Goal: Information Seeking & Learning: Learn about a topic

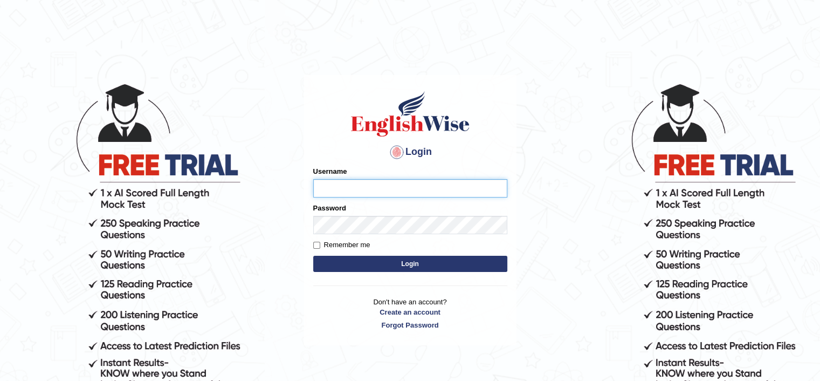
type input "sanjayagrahari_parramatta"
drag, startPoint x: 0, startPoint y: 0, endPoint x: 335, endPoint y: 177, distance: 378.9
click at [335, 177] on div "Username sanjayagrahari_parramatta" at bounding box center [410, 181] width 194 height 31
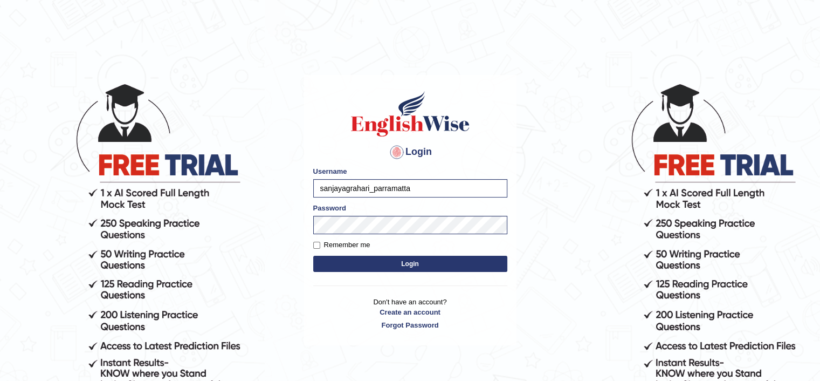
click at [326, 266] on button "Login" at bounding box center [410, 264] width 194 height 16
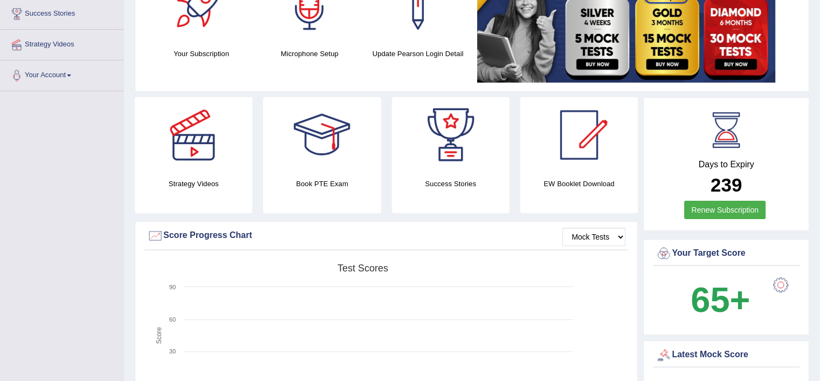
scroll to position [180, 0]
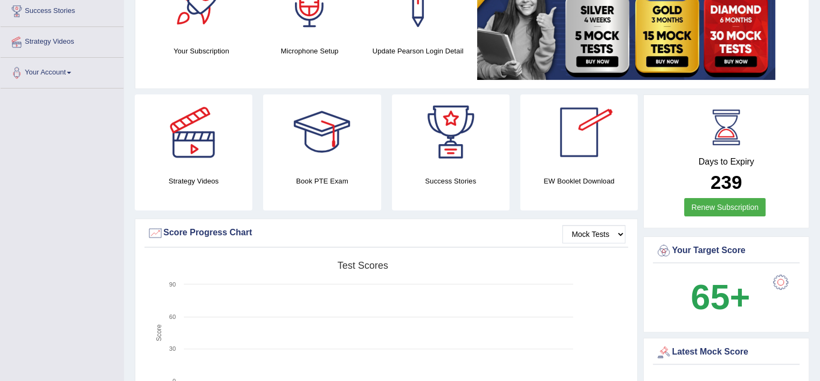
click at [553, 146] on div at bounding box center [578, 131] width 75 height 75
click at [573, 136] on div at bounding box center [578, 131] width 75 height 75
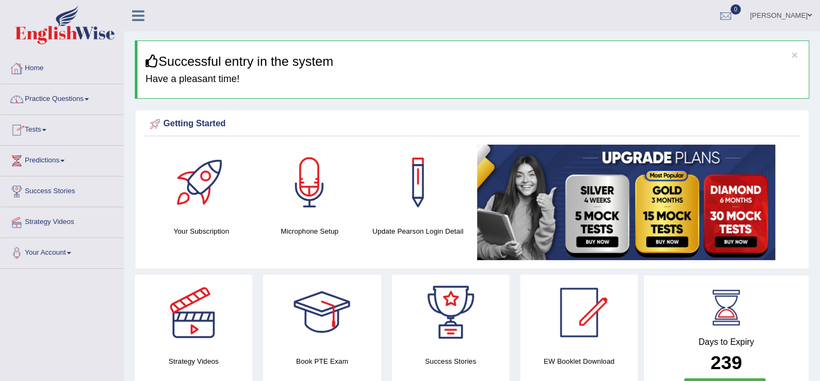
click at [43, 69] on link "Home" at bounding box center [62, 66] width 123 height 27
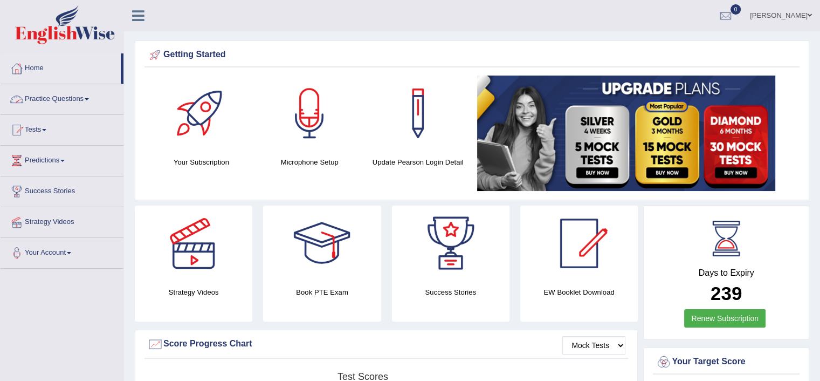
click at [89, 99] on span at bounding box center [87, 99] width 4 height 2
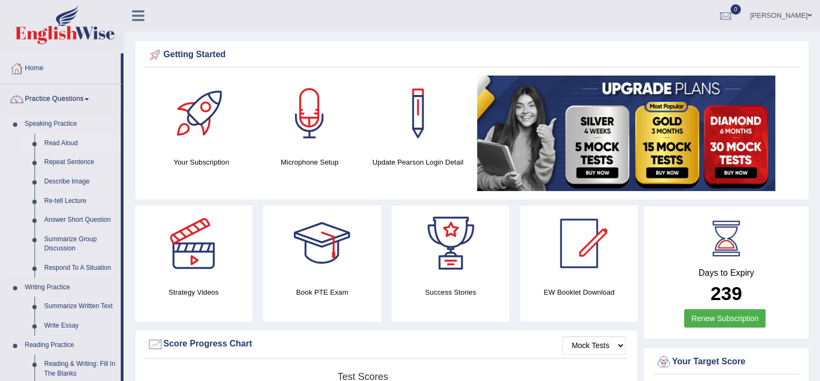
click at [58, 137] on link "Read Aloud" at bounding box center [79, 143] width 81 height 19
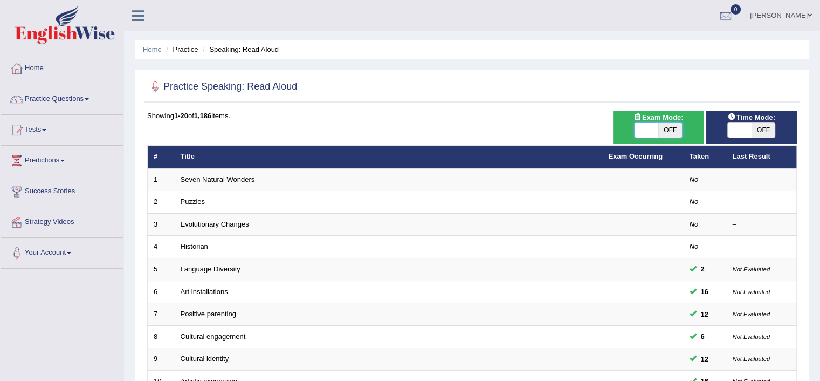
click at [649, 129] on span at bounding box center [647, 129] width 24 height 15
checkbox input "true"
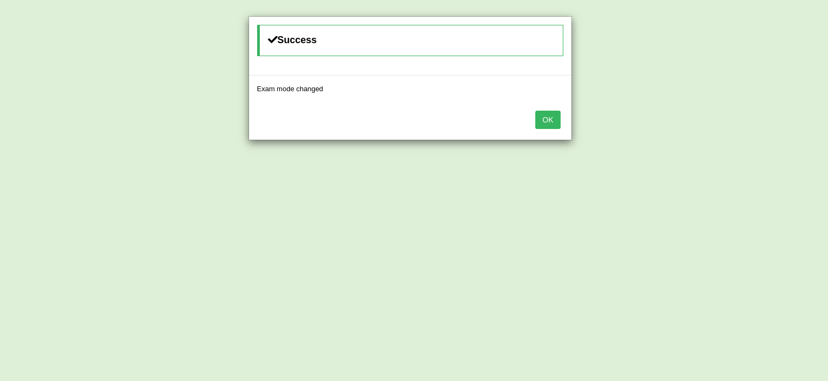
click at [552, 123] on button "OK" at bounding box center [547, 120] width 25 height 18
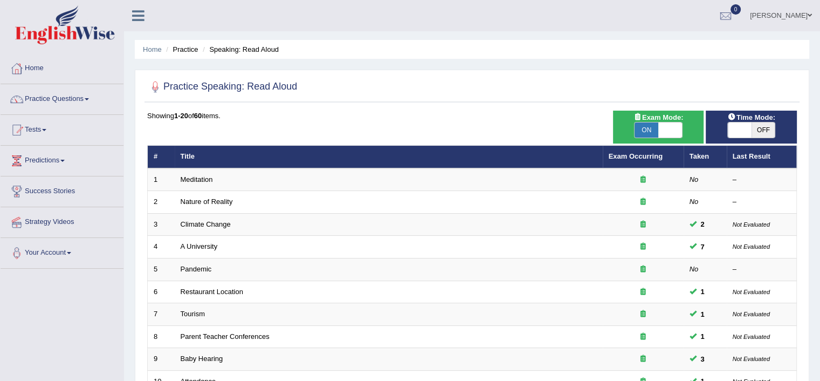
click at [740, 127] on span at bounding box center [740, 129] width 24 height 15
checkbox input "true"
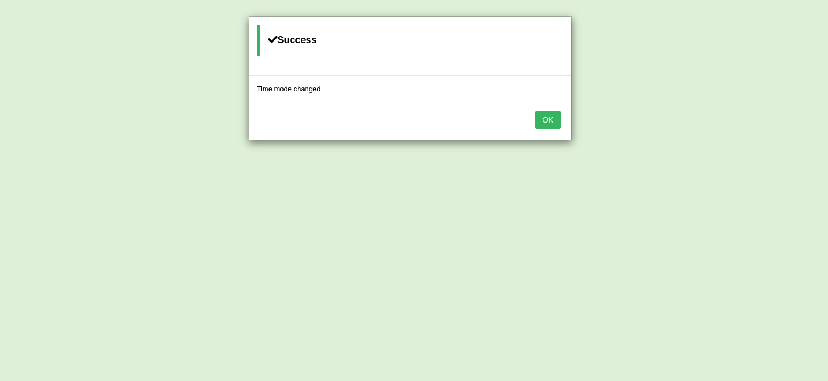
click at [552, 117] on button "OK" at bounding box center [547, 120] width 25 height 18
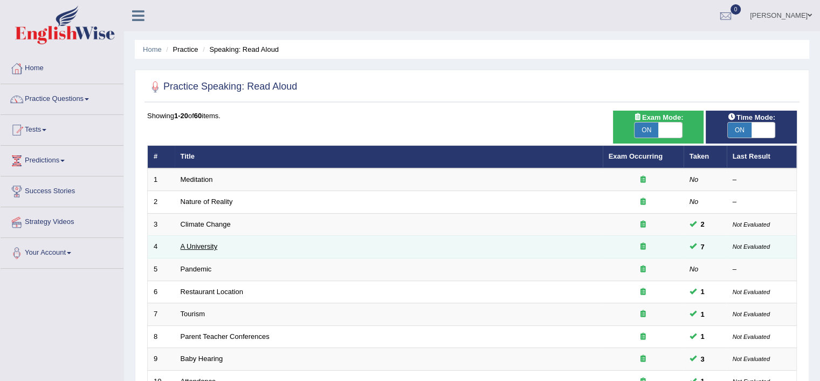
click at [215, 249] on link "A University" at bounding box center [199, 246] width 37 height 8
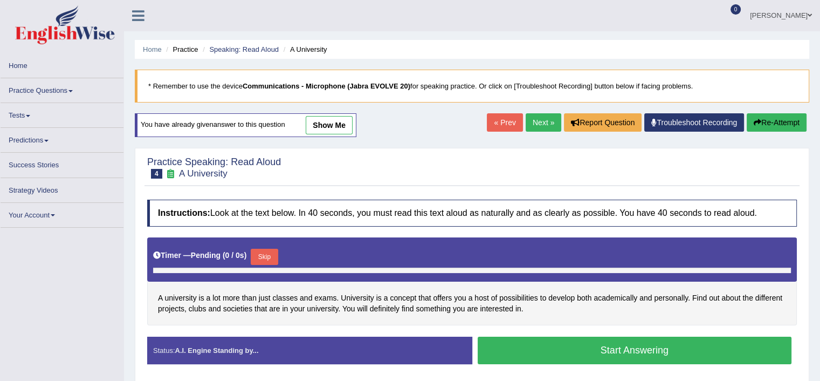
click at [330, 119] on link "show me" at bounding box center [329, 125] width 47 height 18
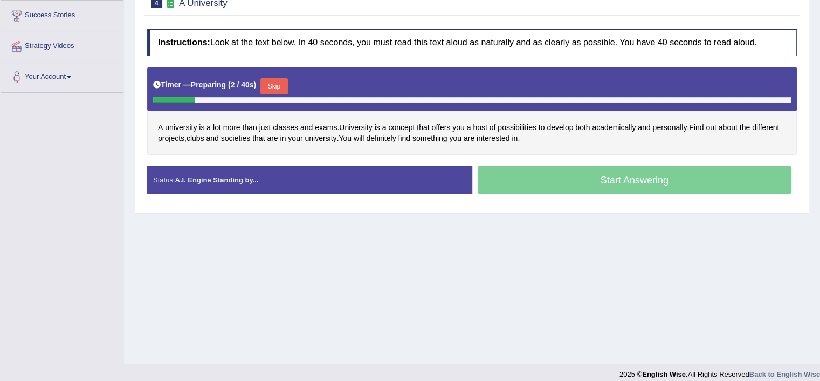
scroll to position [182, 0]
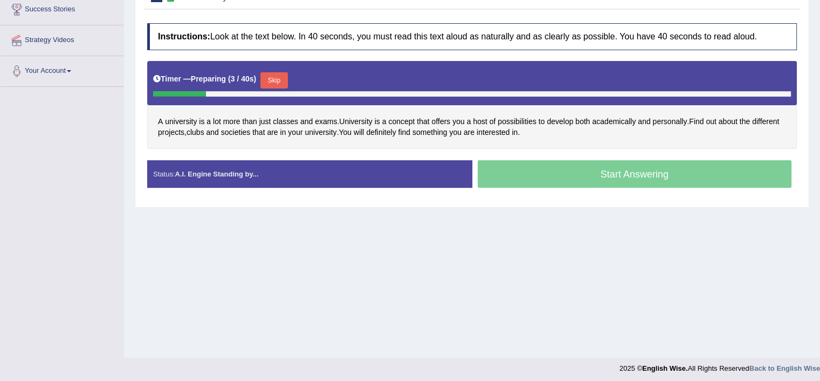
click at [330, 119] on span "exams" at bounding box center [326, 121] width 22 height 11
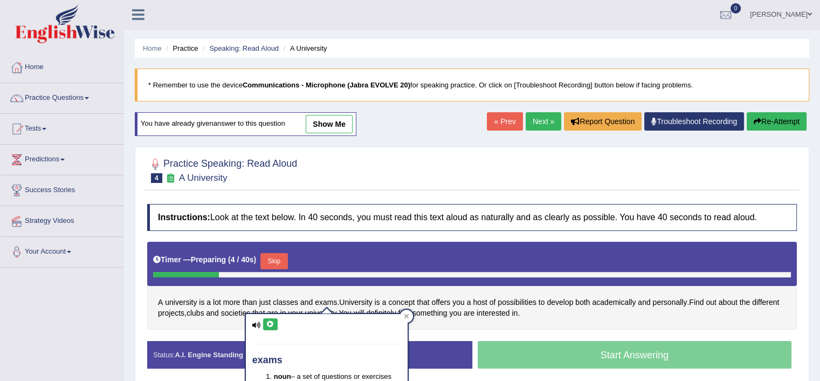
scroll to position [0, 0]
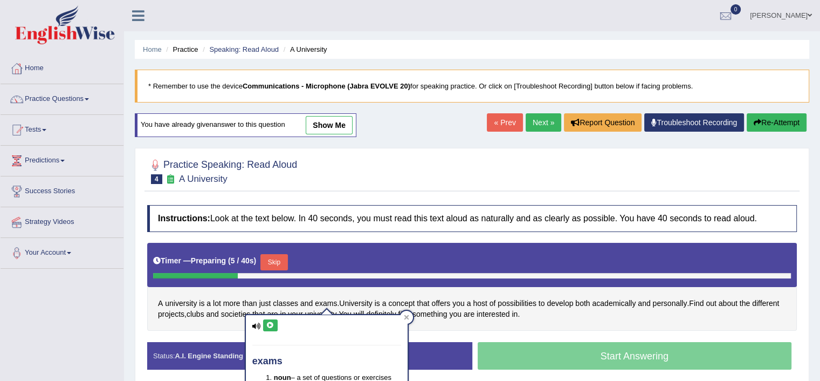
click at [326, 121] on link "show me" at bounding box center [329, 125] width 47 height 18
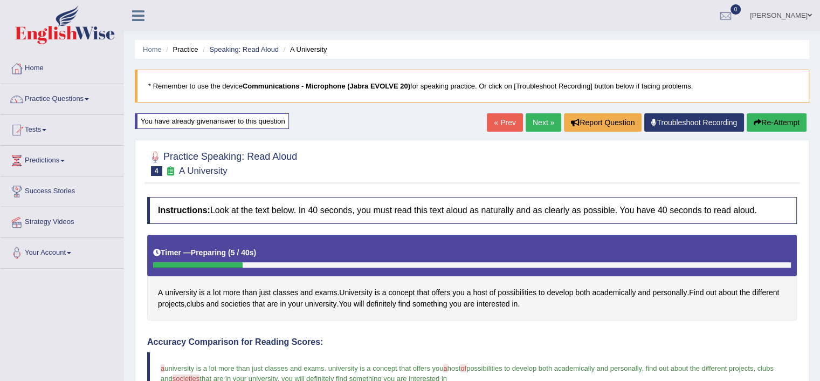
click at [759, 123] on icon "button" at bounding box center [758, 123] width 8 height 8
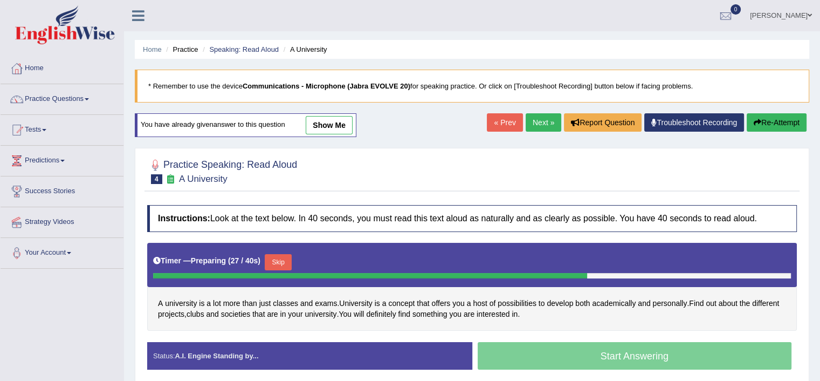
click at [279, 257] on button "Skip" at bounding box center [278, 262] width 27 height 16
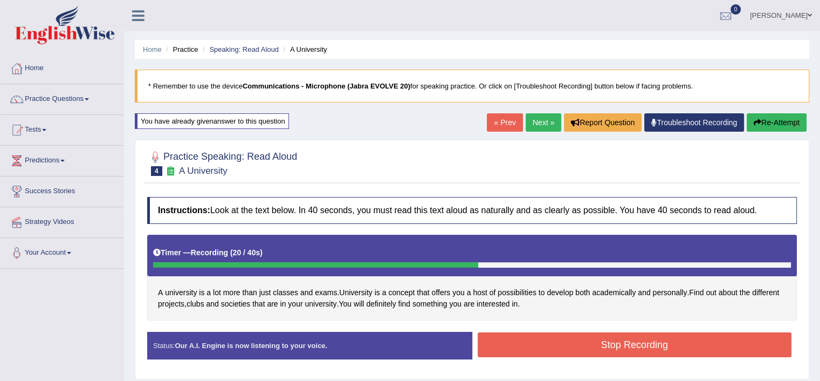
click at [595, 354] on button "Stop Recording" at bounding box center [635, 344] width 314 height 25
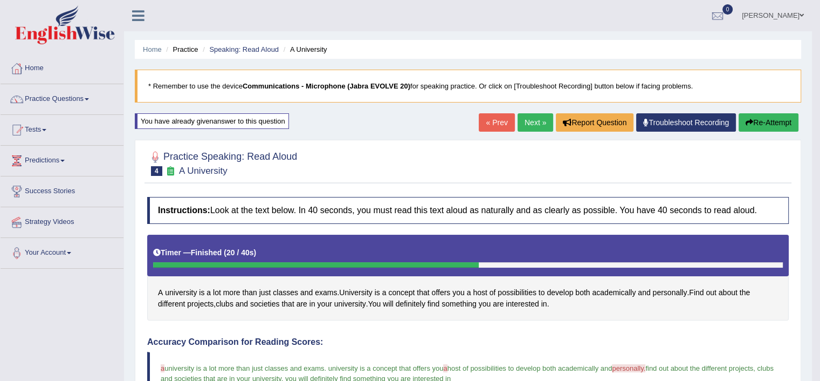
click at [531, 117] on link "Next »" at bounding box center [536, 122] width 36 height 18
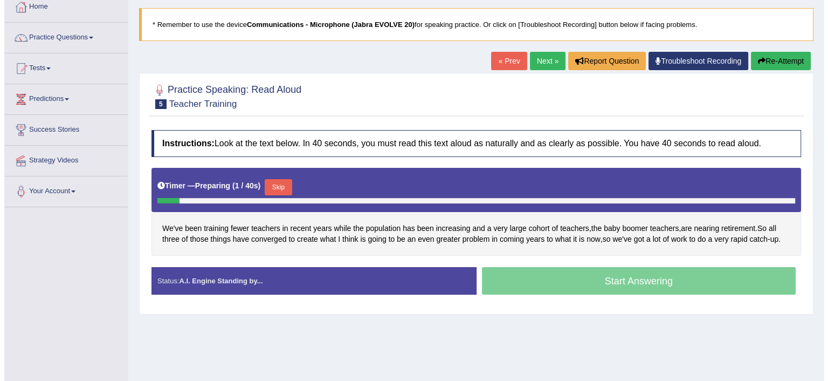
scroll to position [53, 0]
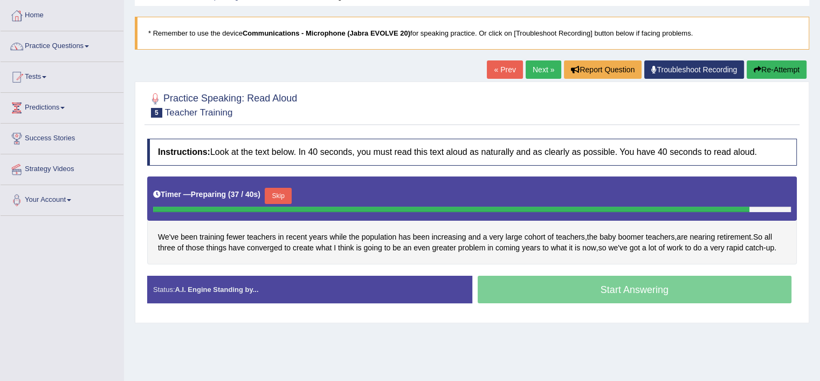
click at [287, 194] on button "Skip" at bounding box center [278, 196] width 27 height 16
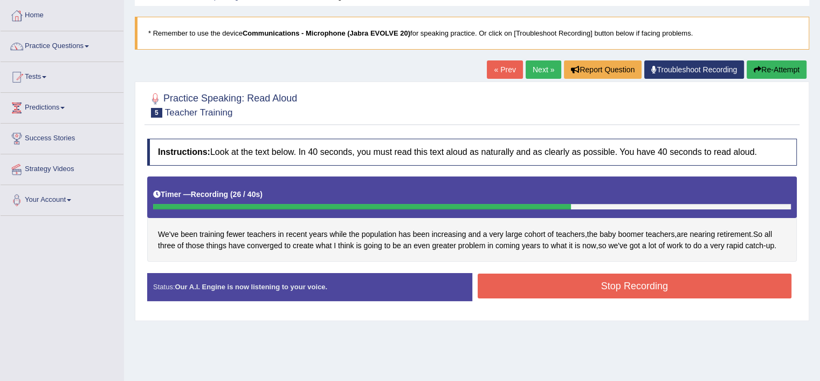
click at [710, 273] on button "Stop Recording" at bounding box center [635, 285] width 314 height 25
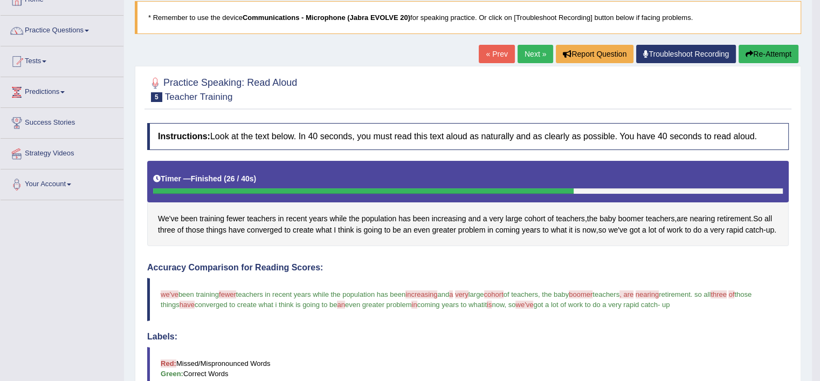
scroll to position [0, 0]
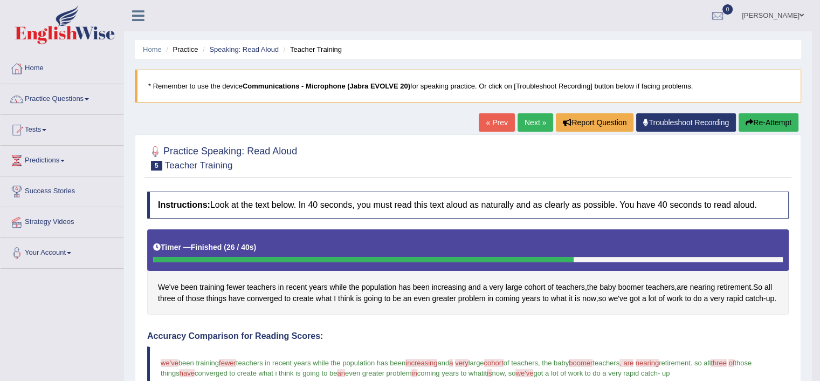
click at [530, 121] on link "Next »" at bounding box center [536, 122] width 36 height 18
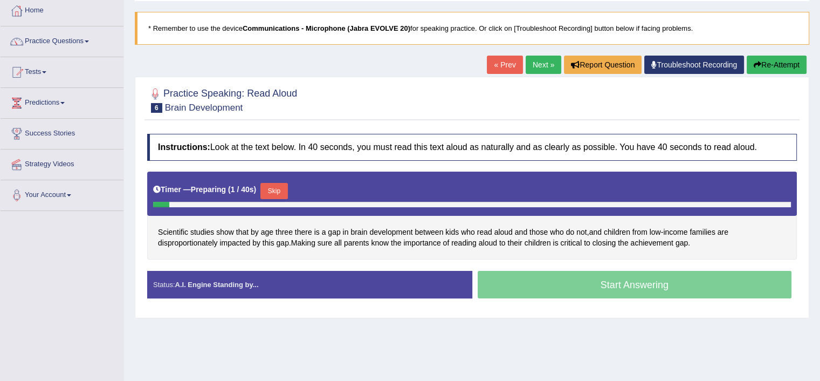
scroll to position [58, 0]
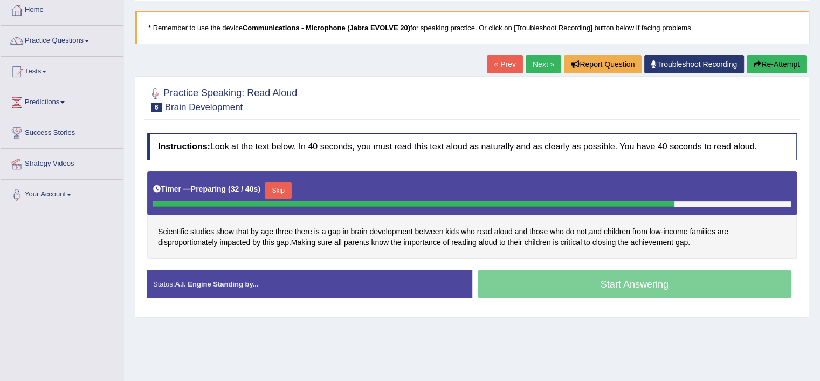
click at [285, 189] on button "Skip" at bounding box center [278, 190] width 27 height 16
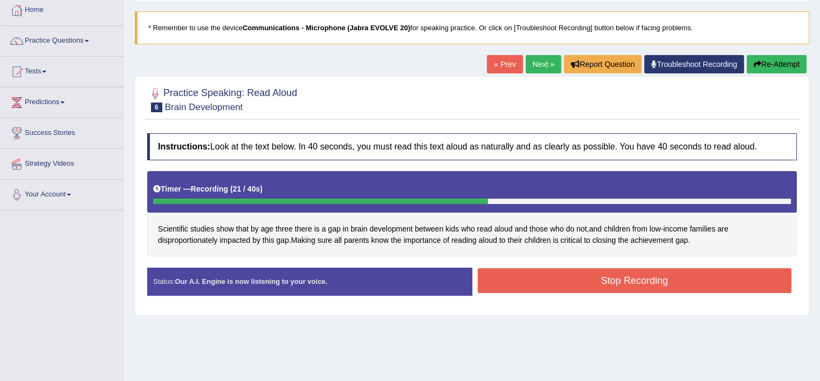
click at [684, 279] on button "Stop Recording" at bounding box center [635, 280] width 314 height 25
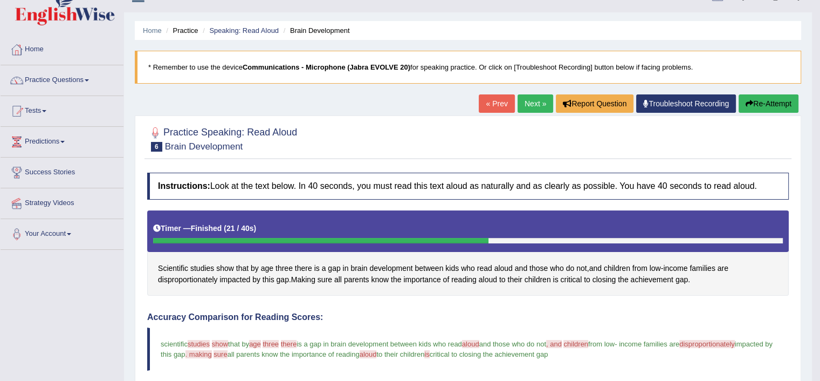
scroll to position [0, 0]
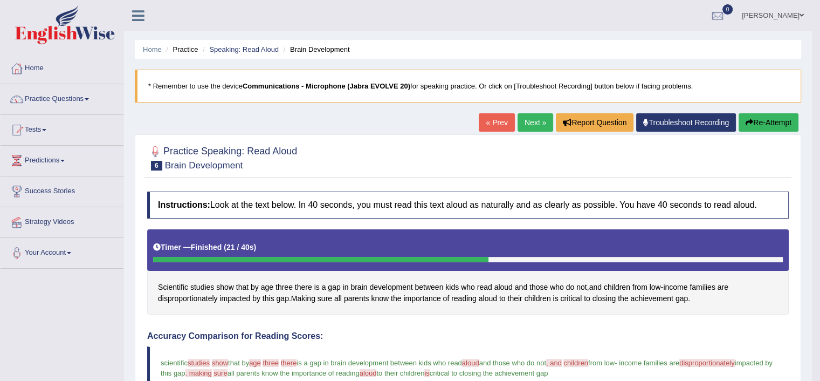
click at [529, 117] on link "Next »" at bounding box center [536, 122] width 36 height 18
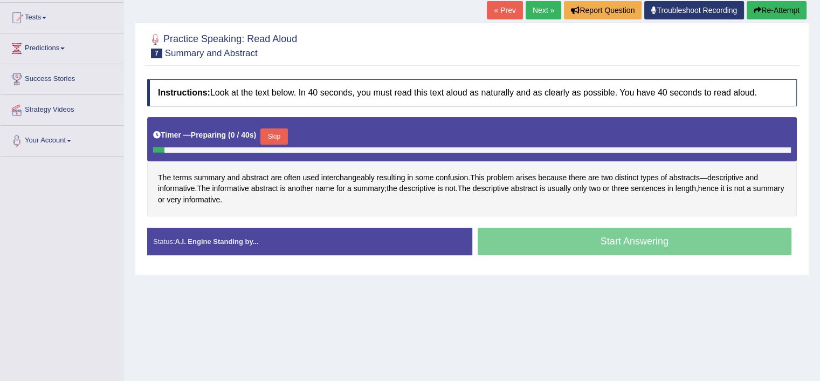
scroll to position [121, 0]
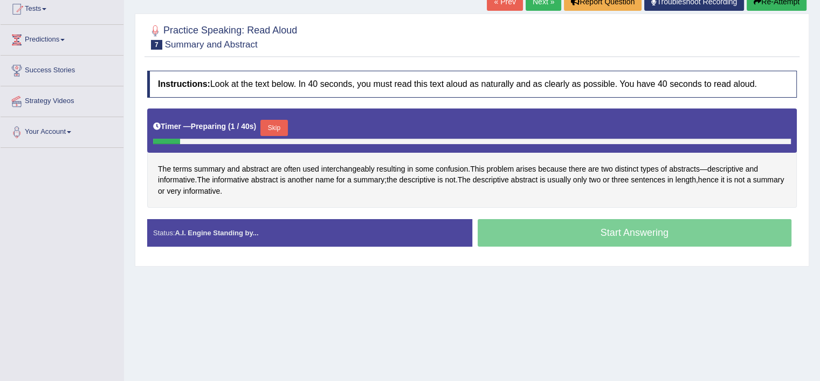
click at [274, 125] on button "Skip" at bounding box center [273, 128] width 27 height 16
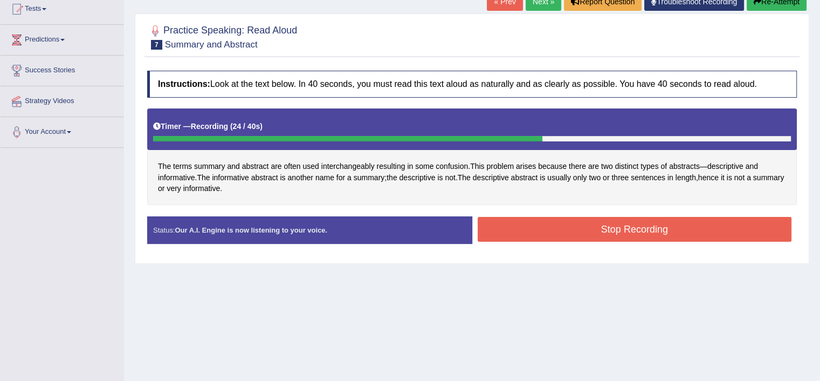
click at [595, 231] on button "Stop Recording" at bounding box center [635, 229] width 314 height 25
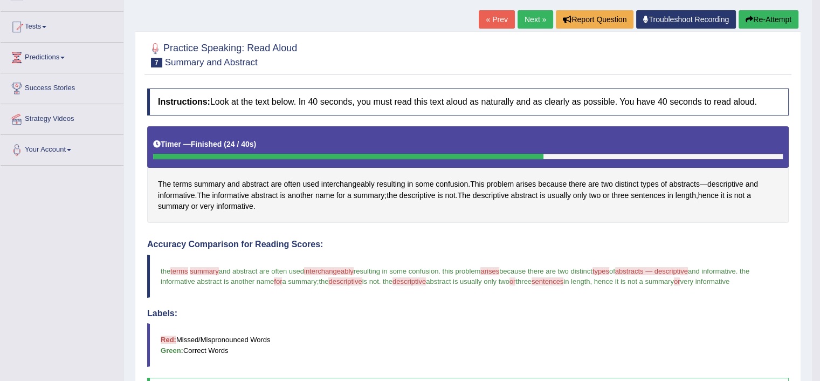
scroll to position [0, 0]
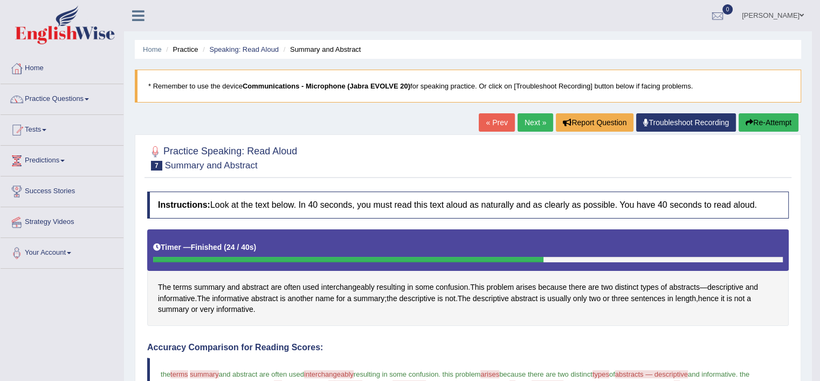
click at [93, 108] on link "Practice Questions" at bounding box center [62, 97] width 123 height 27
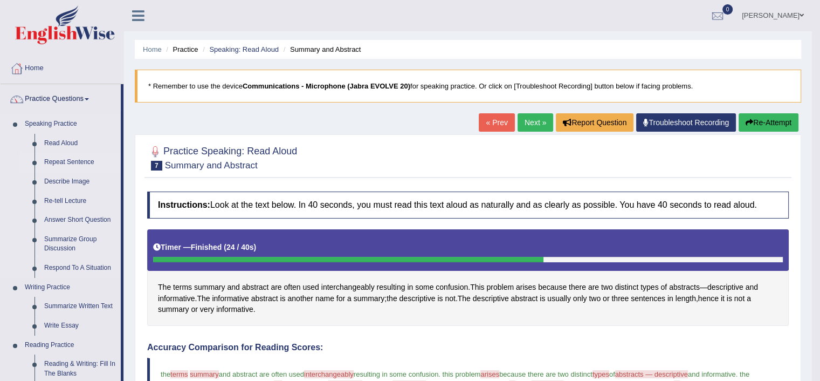
click at [65, 164] on link "Repeat Sentence" at bounding box center [79, 162] width 81 height 19
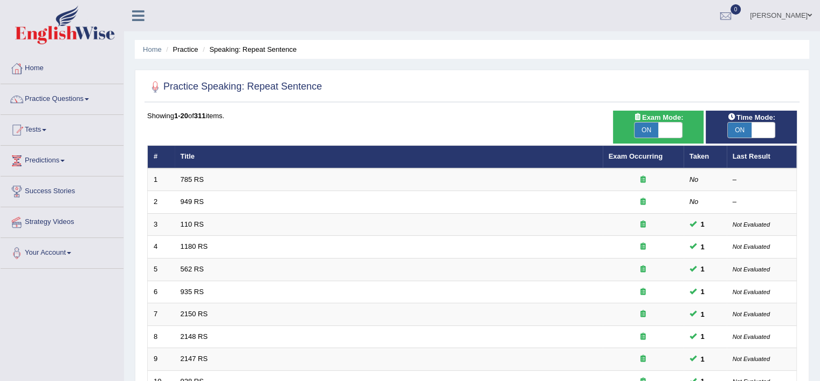
click at [226, 264] on td "562 RS" at bounding box center [389, 269] width 428 height 23
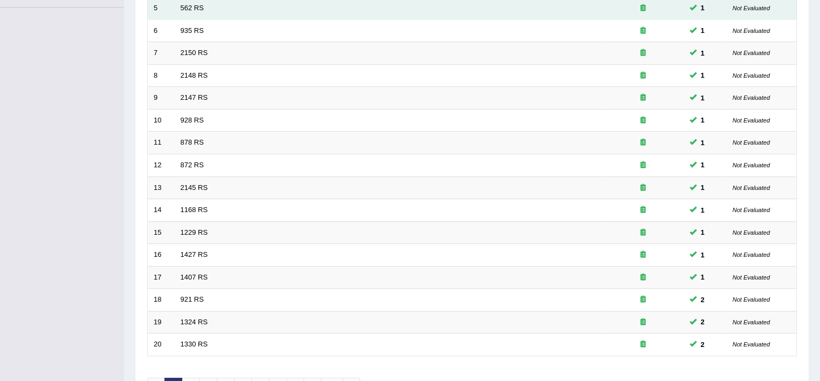
scroll to position [330, 0]
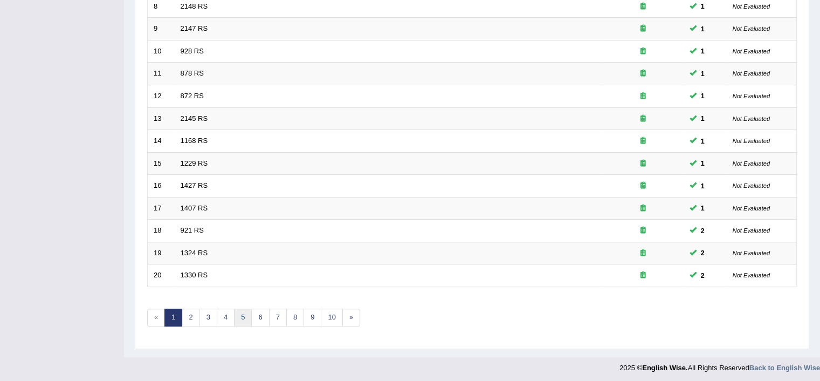
click at [242, 308] on link "5" at bounding box center [243, 317] width 18 height 18
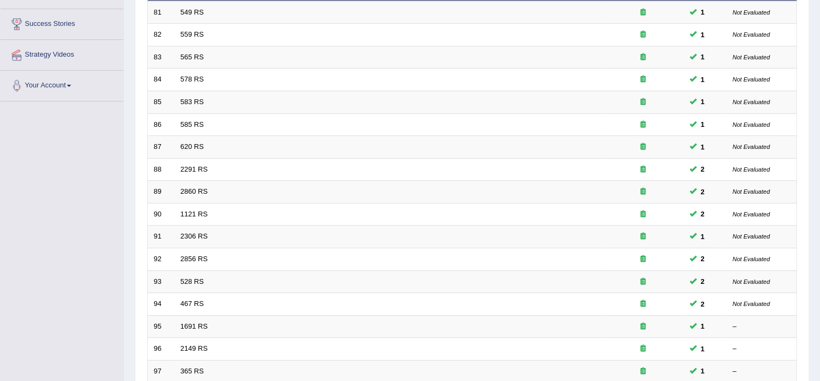
scroll to position [185, 0]
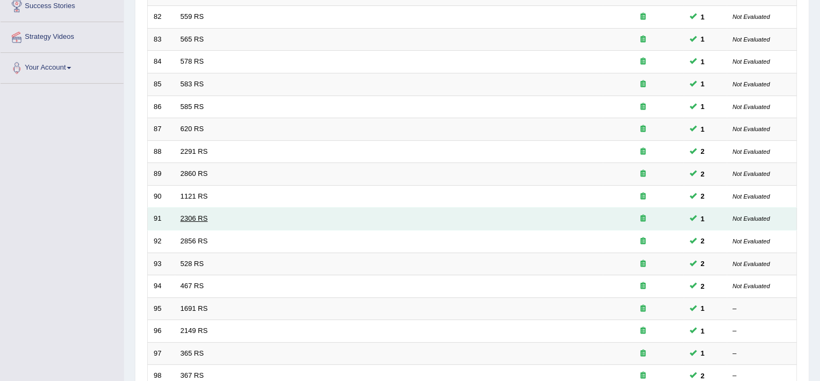
click at [196, 218] on link "2306 RS" at bounding box center [195, 218] width 28 height 8
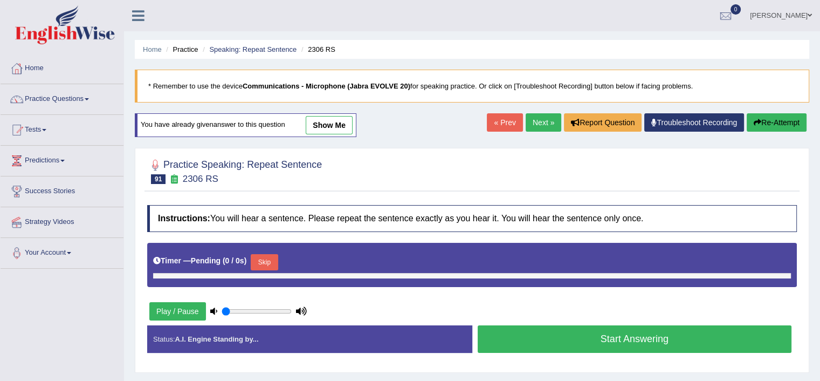
type input "0.55"
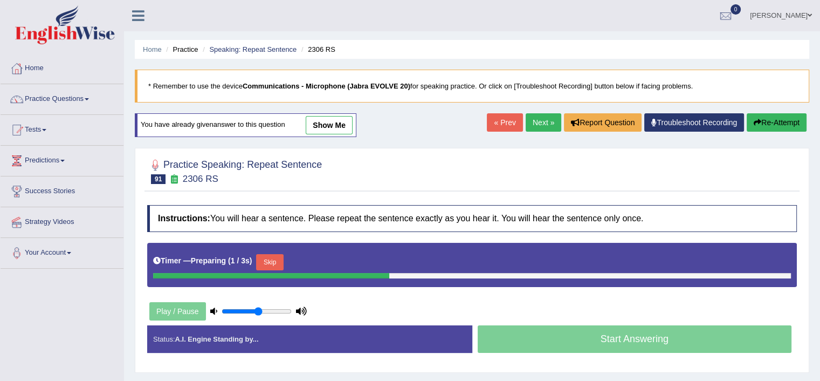
click at [273, 255] on button "Skip" at bounding box center [269, 262] width 27 height 16
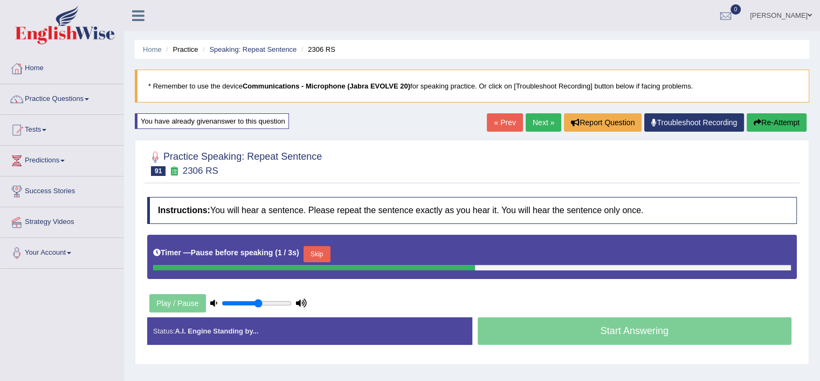
click at [319, 251] on button "Skip" at bounding box center [317, 254] width 27 height 16
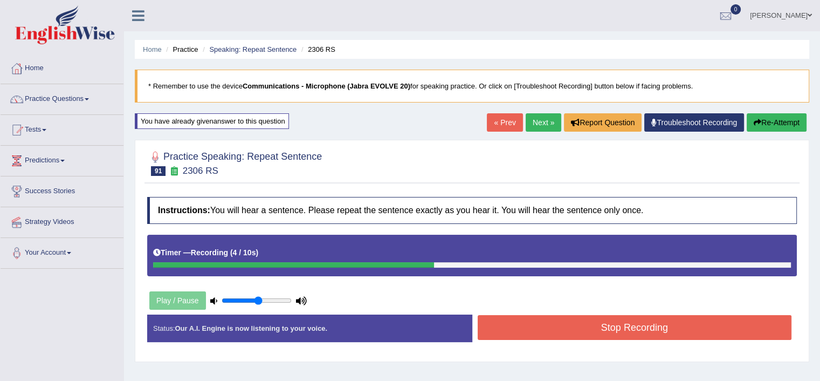
click at [568, 324] on button "Stop Recording" at bounding box center [635, 327] width 314 height 25
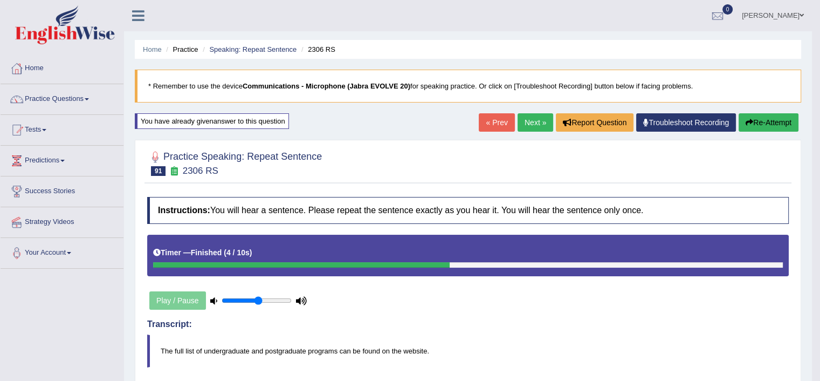
click at [527, 115] on link "Next »" at bounding box center [536, 122] width 36 height 18
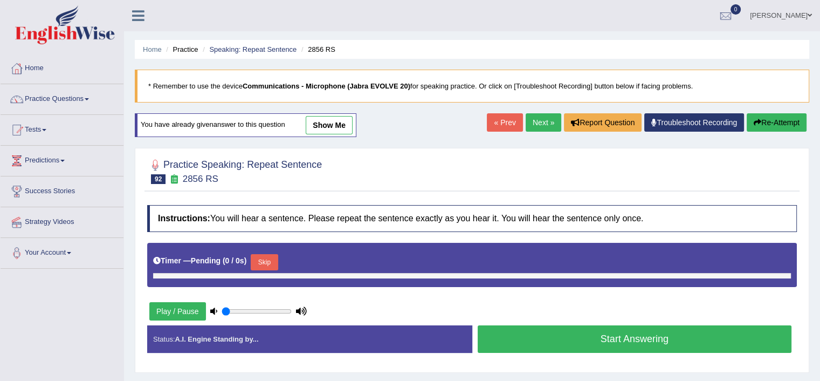
type input "0.55"
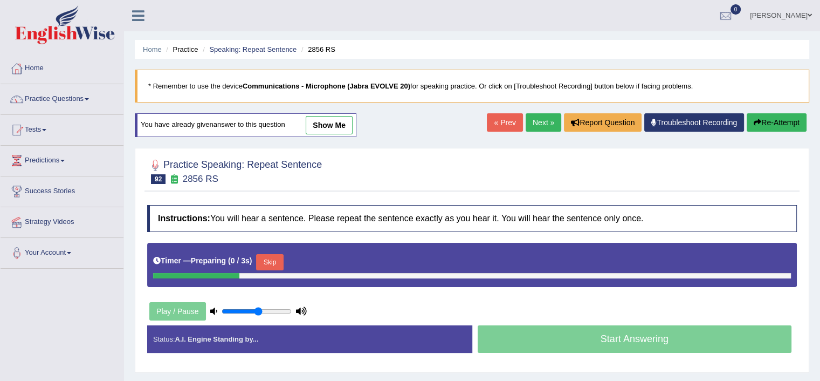
click at [267, 273] on div at bounding box center [472, 275] width 638 height 5
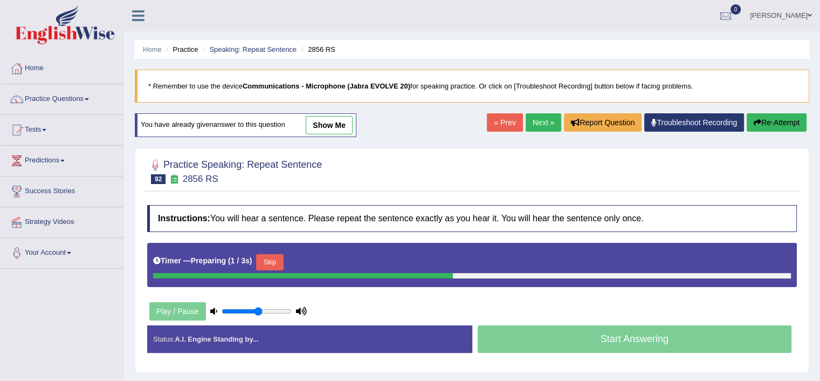
click at [271, 264] on button "Skip" at bounding box center [269, 262] width 27 height 16
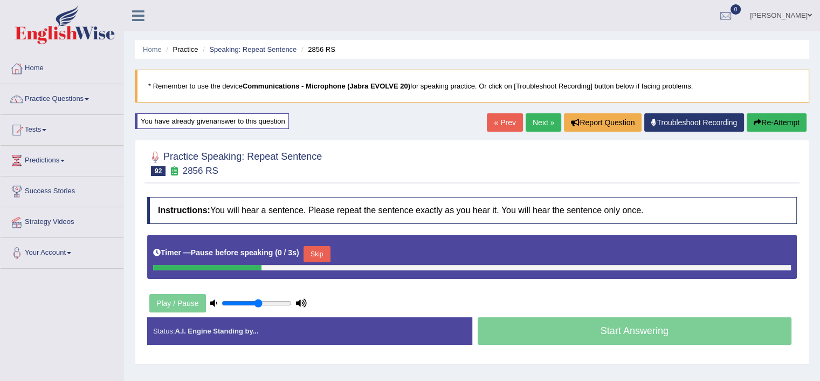
click at [313, 246] on button "Skip" at bounding box center [317, 254] width 27 height 16
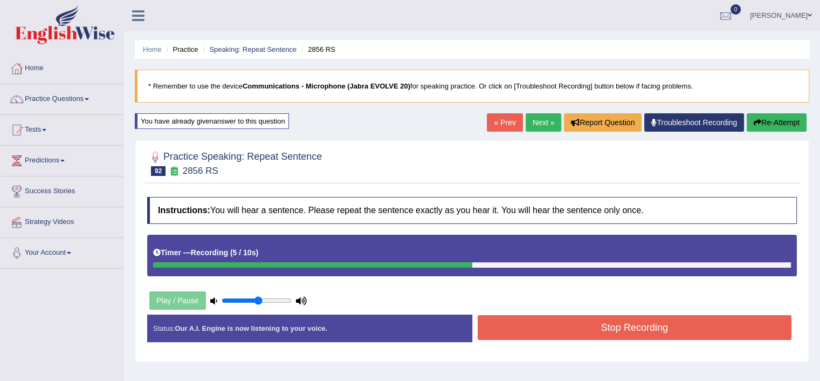
click at [649, 327] on button "Stop Recording" at bounding box center [635, 327] width 314 height 25
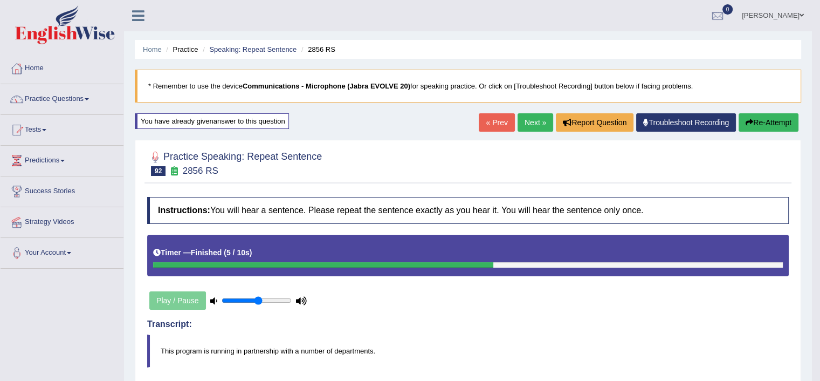
click at [89, 99] on span at bounding box center [87, 99] width 4 height 2
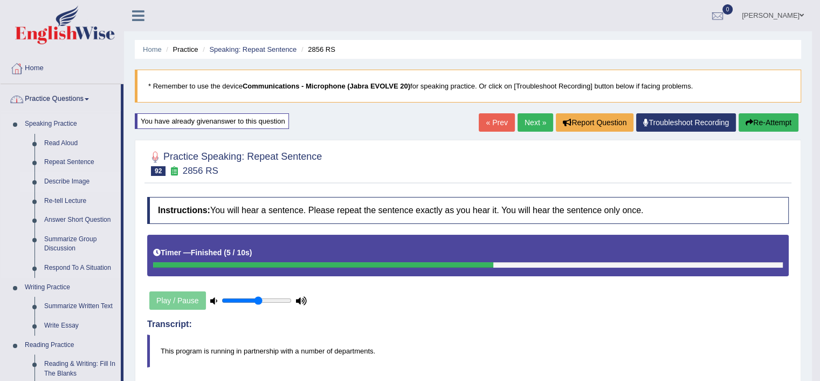
click at [64, 177] on link "Describe Image" at bounding box center [79, 181] width 81 height 19
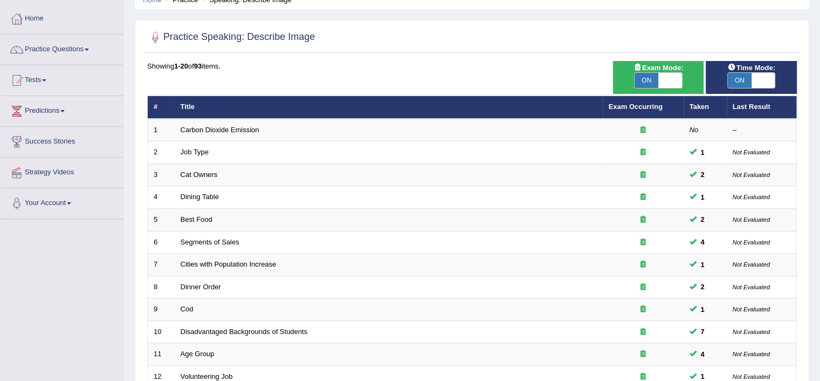
scroll to position [114, 0]
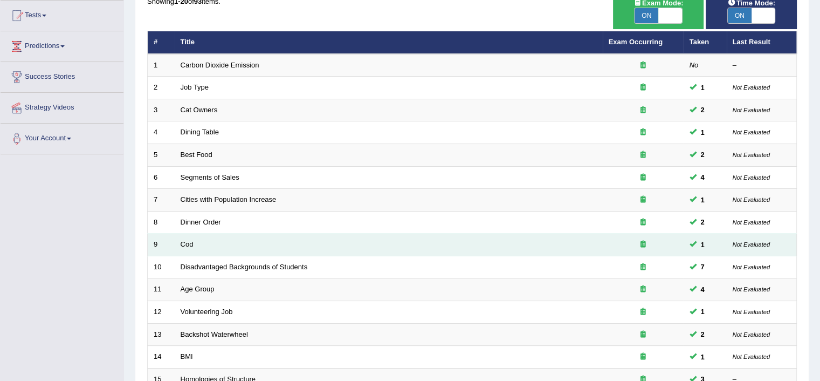
click at [209, 233] on td "Cod" at bounding box center [389, 244] width 428 height 23
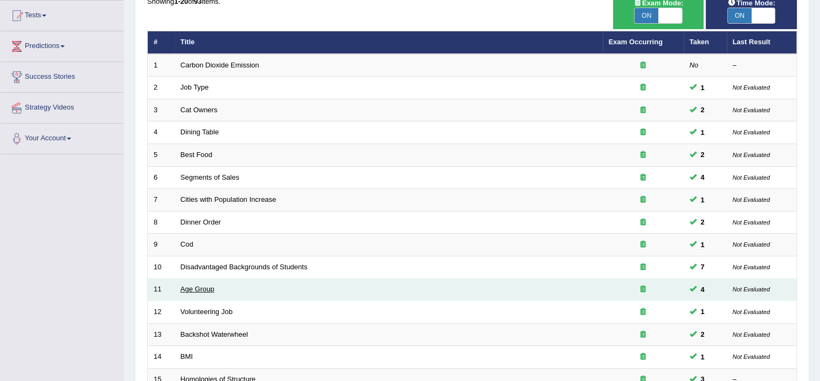
click at [205, 288] on link "Age Group" at bounding box center [198, 289] width 34 height 8
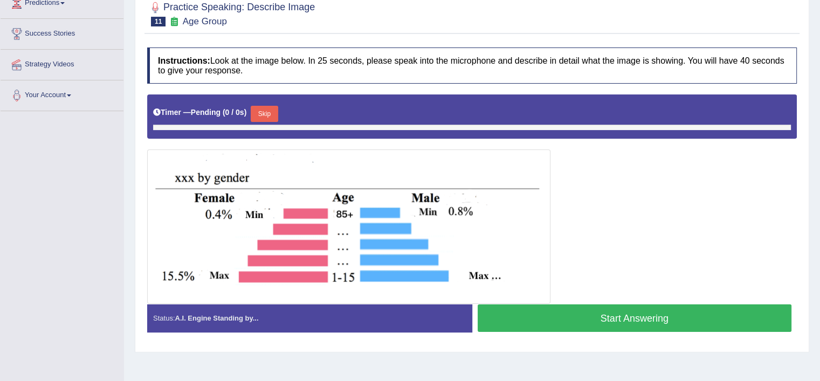
scroll to position [158, 0]
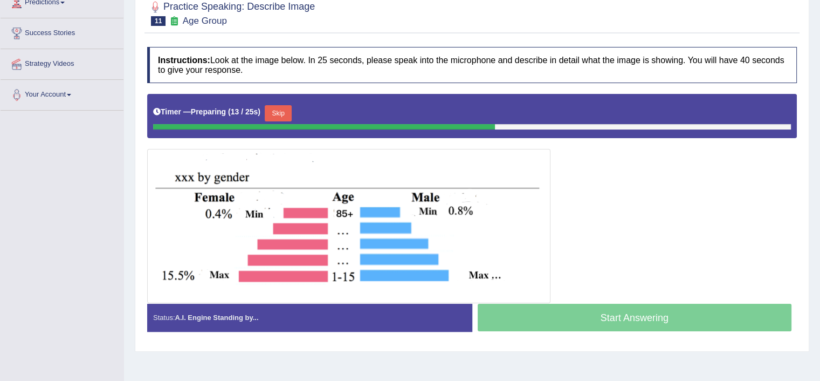
click at [277, 106] on button "Skip" at bounding box center [278, 113] width 27 height 16
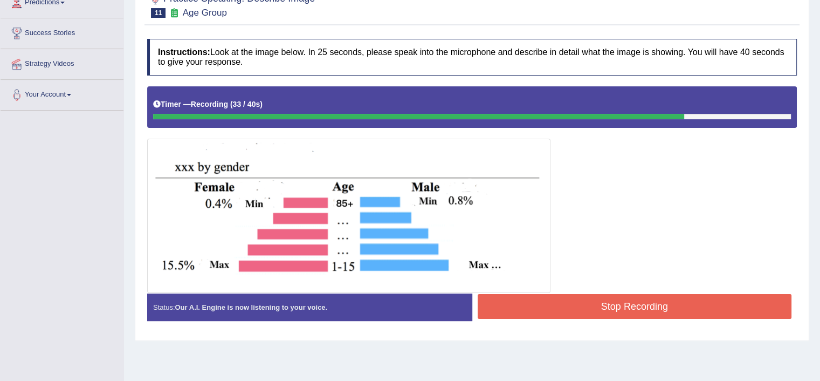
click at [622, 301] on button "Stop Recording" at bounding box center [635, 306] width 314 height 25
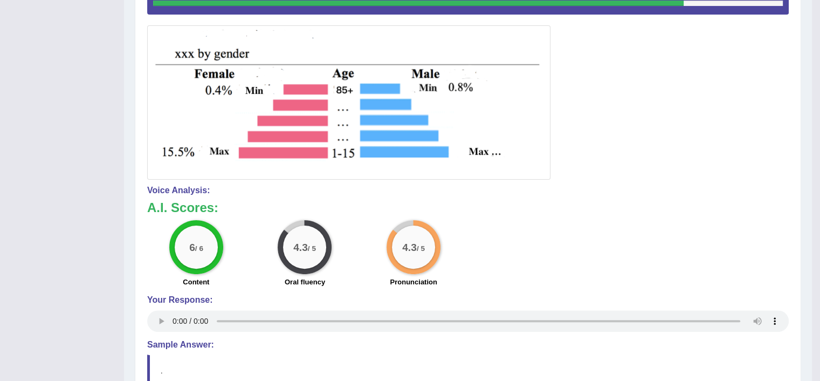
scroll to position [0, 0]
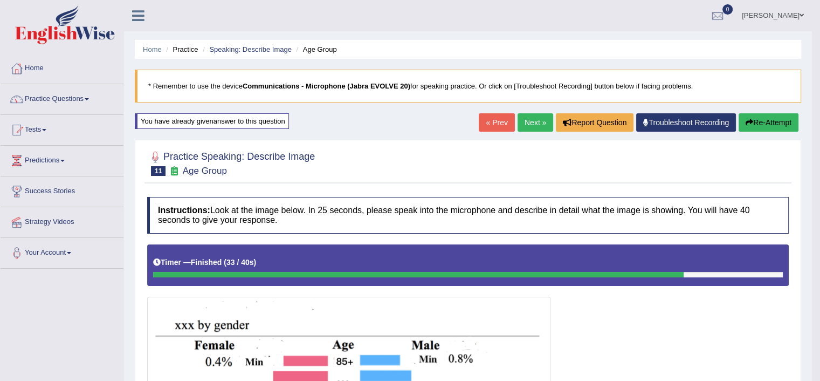
click at [525, 119] on link "Next »" at bounding box center [536, 122] width 36 height 18
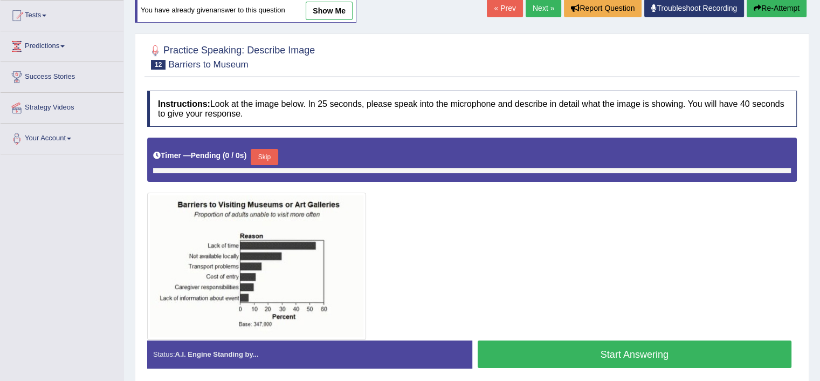
scroll to position [119, 0]
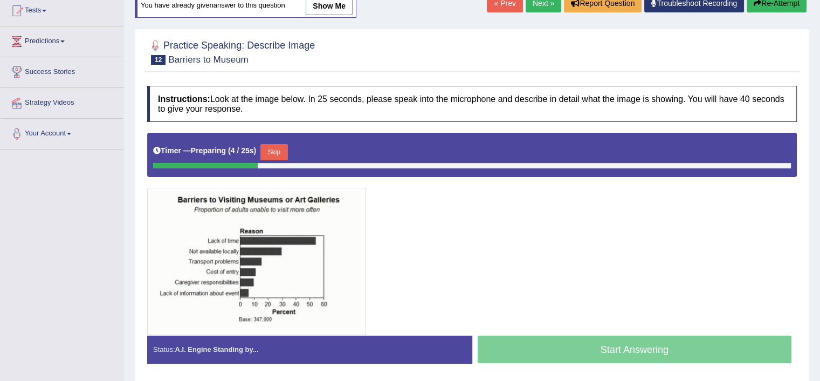
click at [332, 11] on link "show me" at bounding box center [329, 6] width 47 height 18
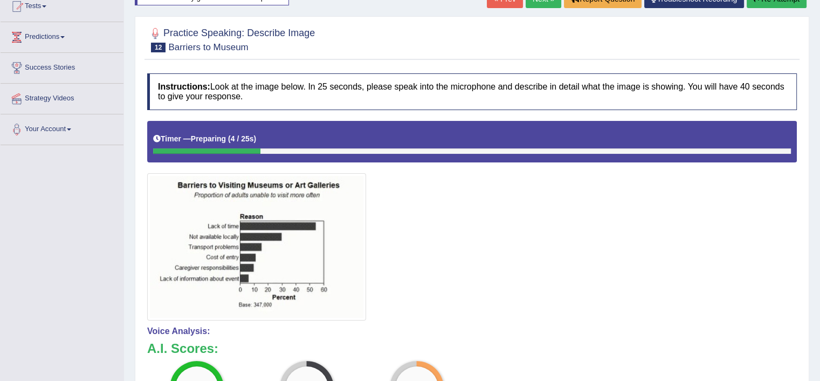
scroll to position [0, 0]
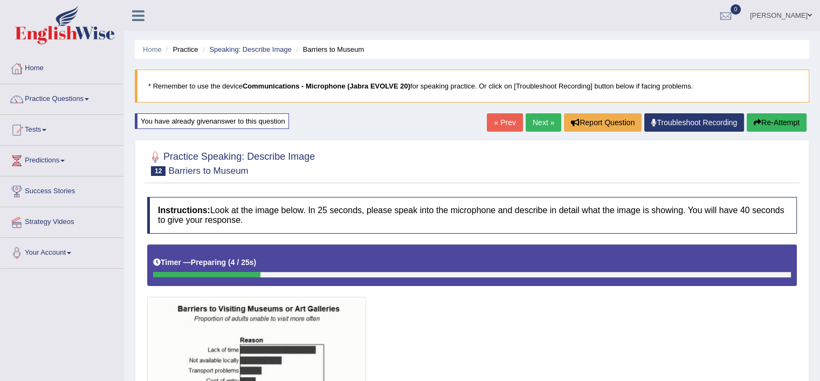
click at [776, 121] on button "Re-Attempt" at bounding box center [777, 122] width 60 height 18
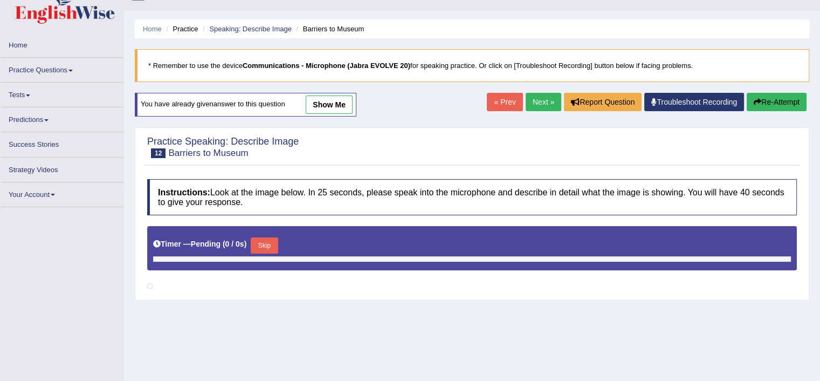
scroll to position [75, 0]
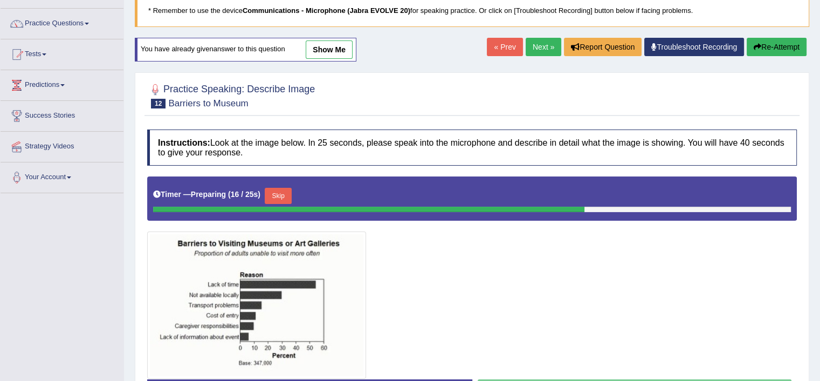
click at [280, 188] on button "Skip" at bounding box center [278, 196] width 27 height 16
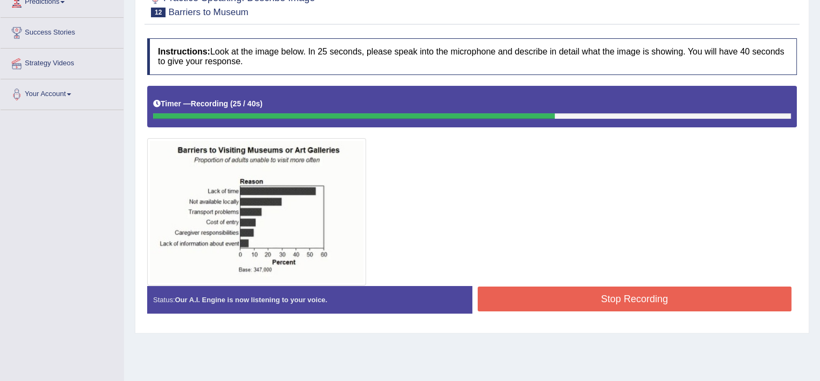
scroll to position [161, 0]
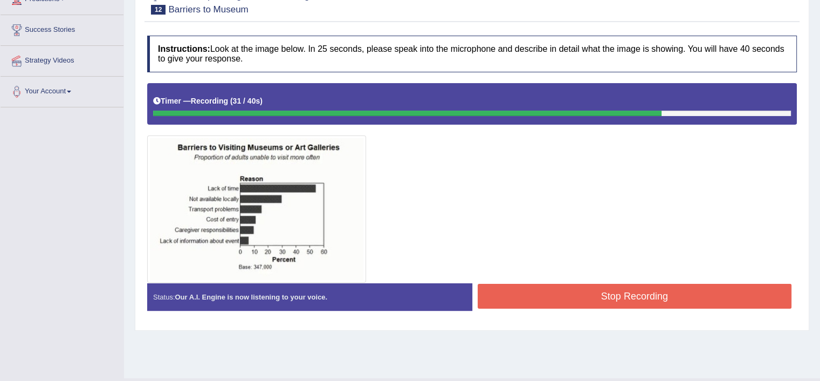
click at [617, 296] on button "Stop Recording" at bounding box center [635, 296] width 314 height 25
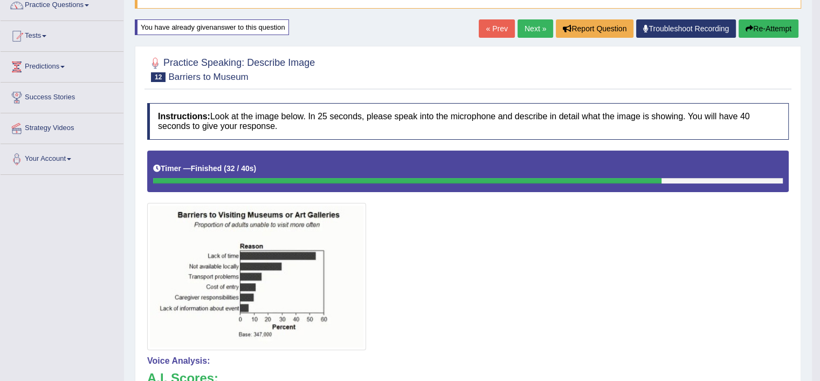
scroll to position [0, 0]
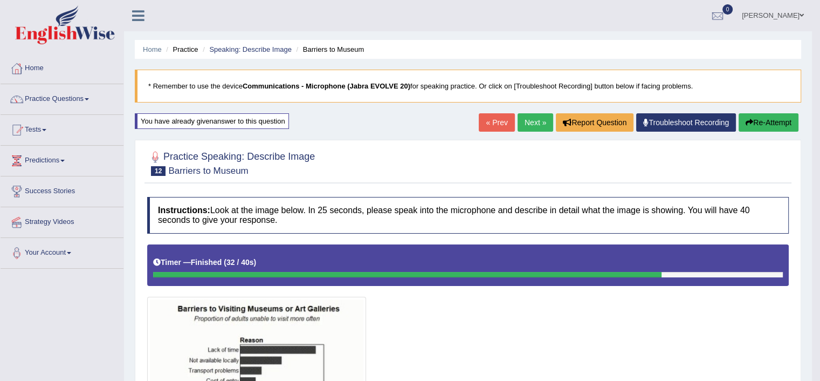
click at [535, 122] on link "Next »" at bounding box center [536, 122] width 36 height 18
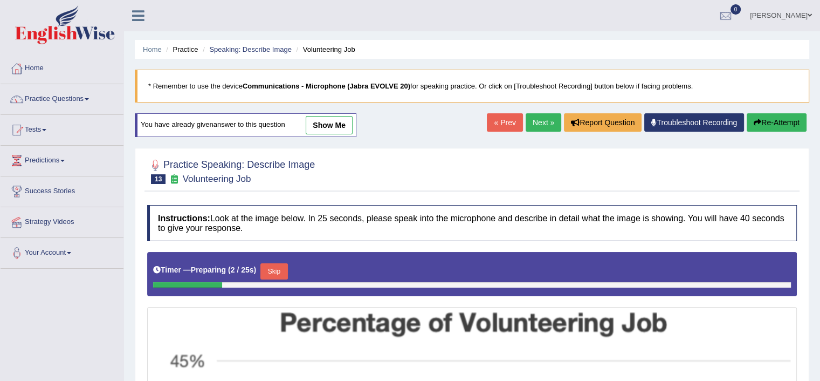
click at [328, 132] on link "show me" at bounding box center [329, 125] width 47 height 18
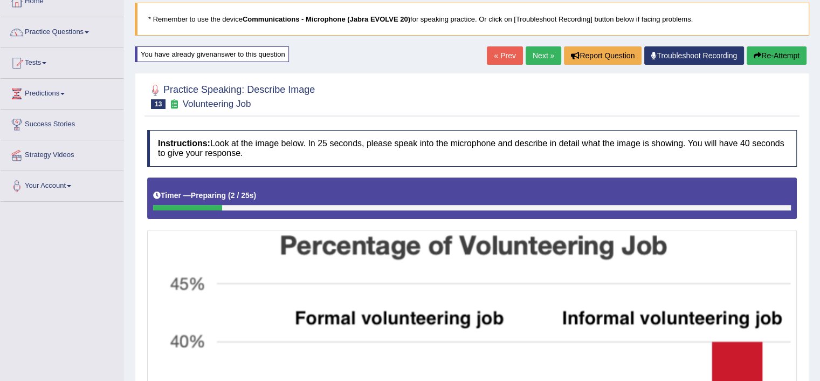
scroll to position [61, 0]
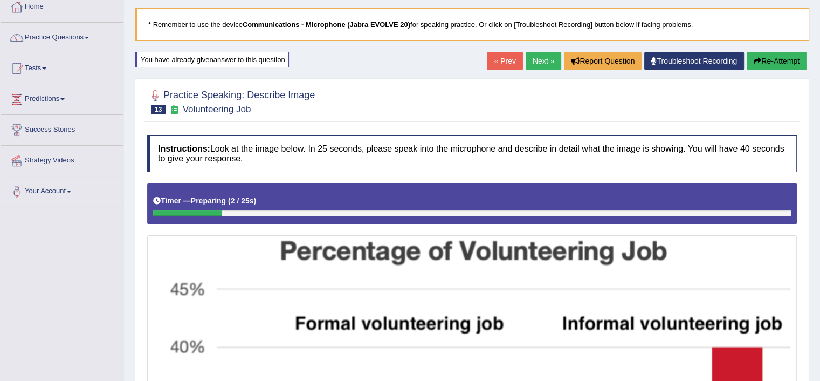
click at [774, 53] on button "Re-Attempt" at bounding box center [777, 61] width 60 height 18
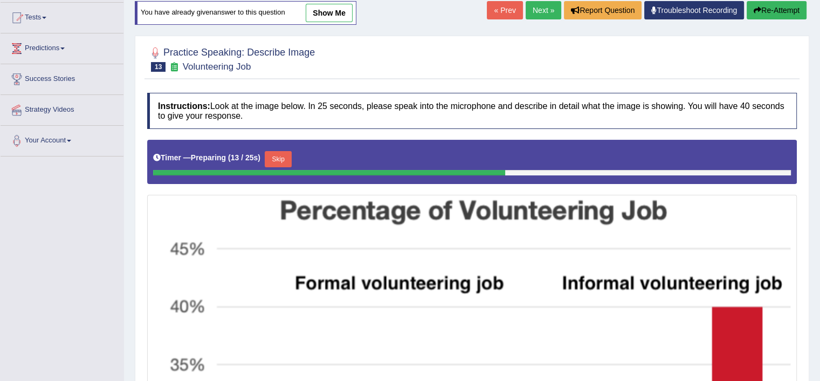
scroll to position [147, 0]
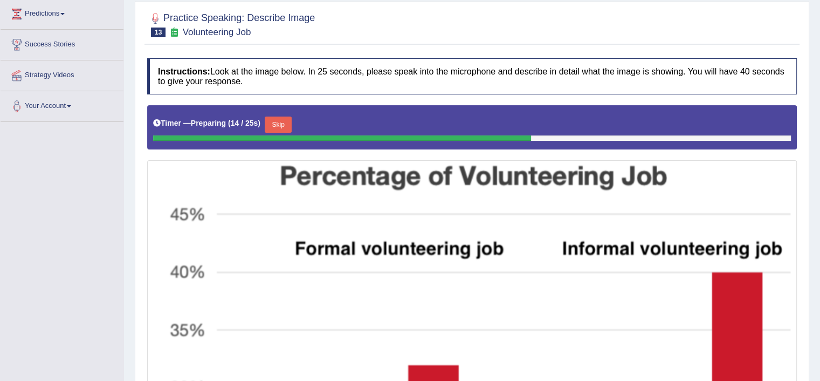
click at [287, 121] on button "Skip" at bounding box center [278, 124] width 27 height 16
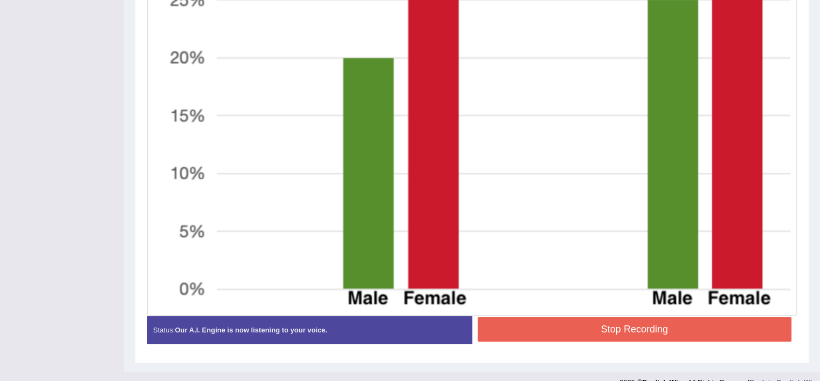
scroll to position [599, 0]
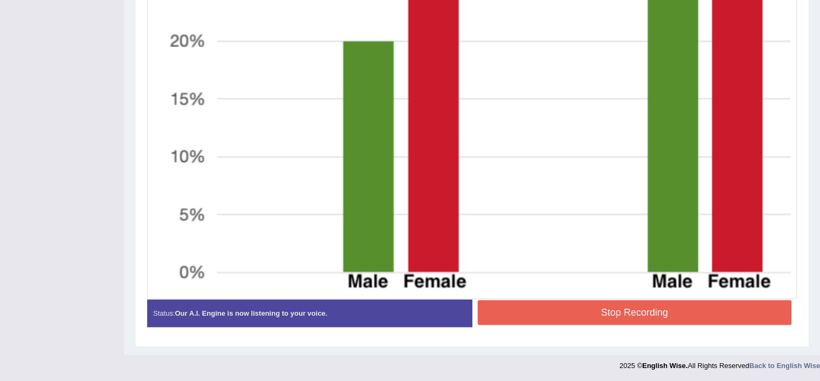
click at [738, 308] on button "Stop Recording" at bounding box center [635, 312] width 314 height 25
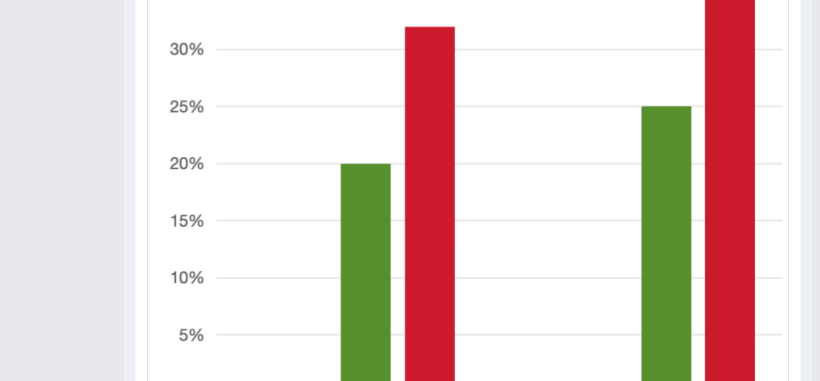
scroll to position [0, 0]
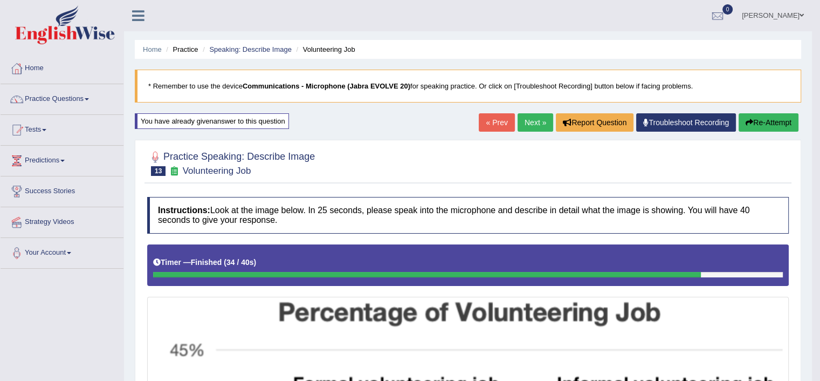
click at [83, 108] on link "Practice Questions" at bounding box center [62, 97] width 123 height 27
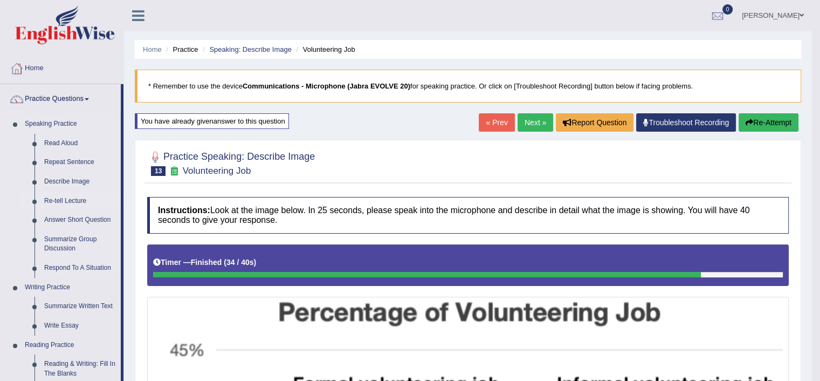
click at [57, 199] on link "Re-tell Lecture" at bounding box center [79, 200] width 81 height 19
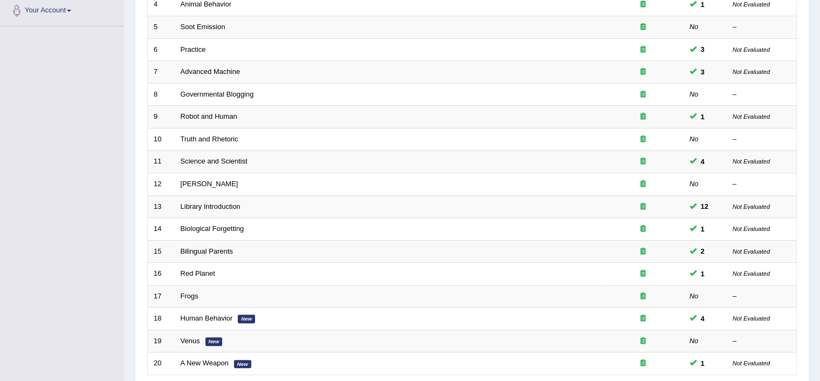
scroll to position [245, 0]
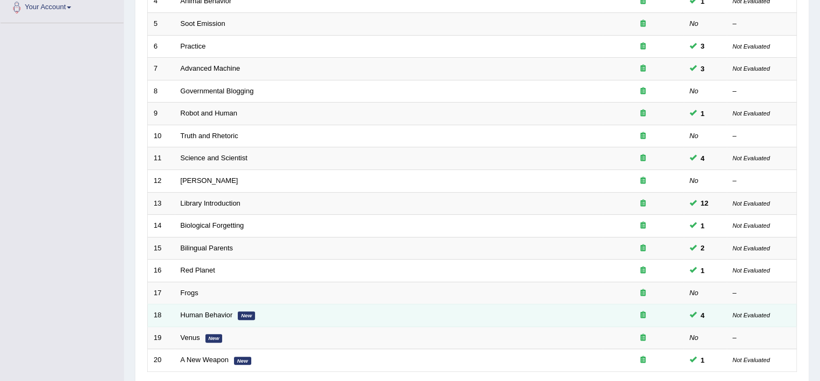
click at [201, 321] on td "Human Behavior New" at bounding box center [389, 315] width 428 height 23
click at [175, 295] on td "Frogs" at bounding box center [389, 292] width 428 height 23
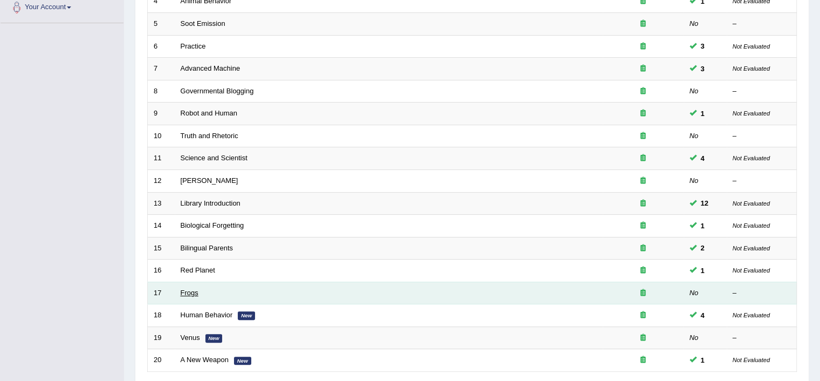
click at [181, 288] on link "Frogs" at bounding box center [190, 292] width 18 height 8
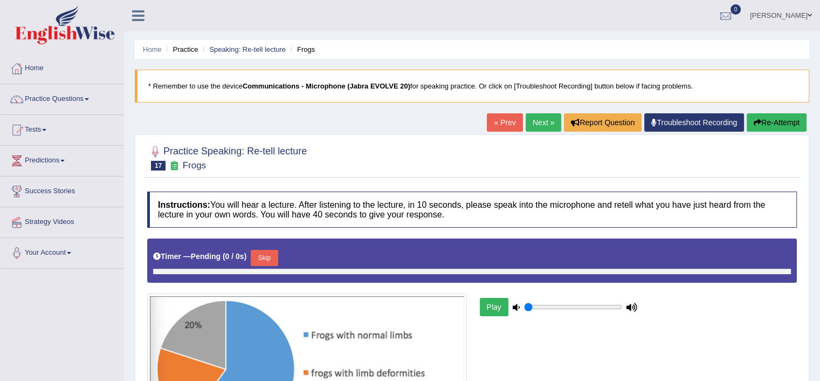
type input "0.55"
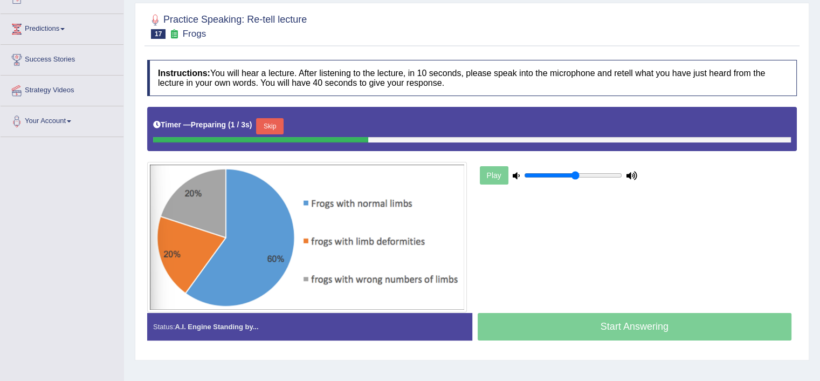
scroll to position [132, 0]
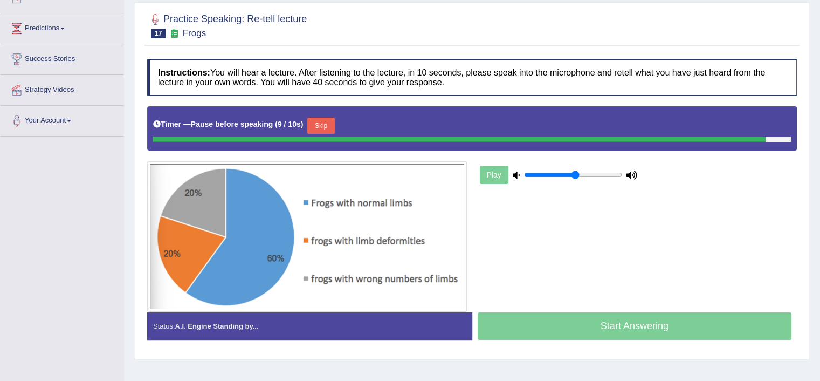
click at [328, 124] on button "Skip" at bounding box center [320, 126] width 27 height 16
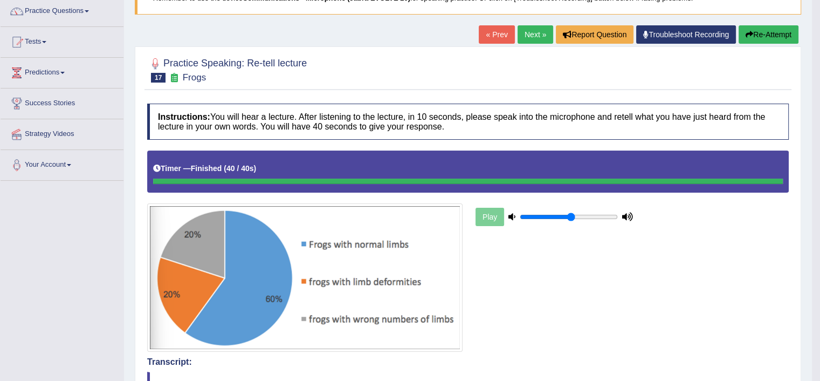
scroll to position [101, 0]
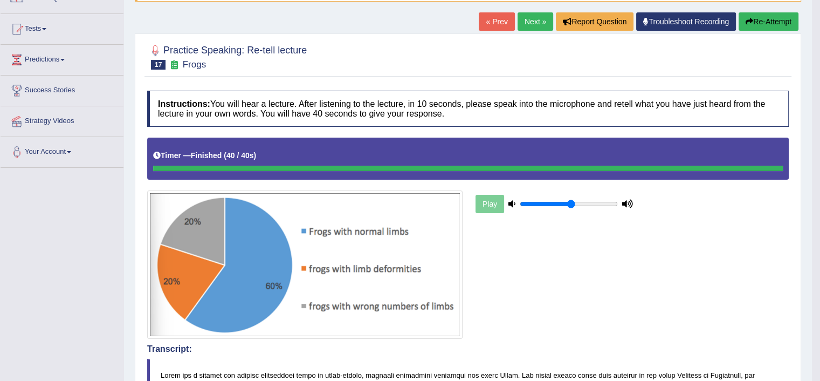
click at [767, 19] on button "Re-Attempt" at bounding box center [769, 21] width 60 height 18
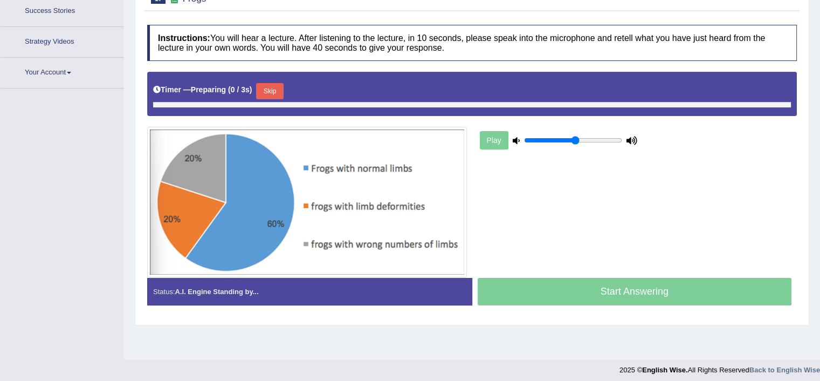
scroll to position [185, 0]
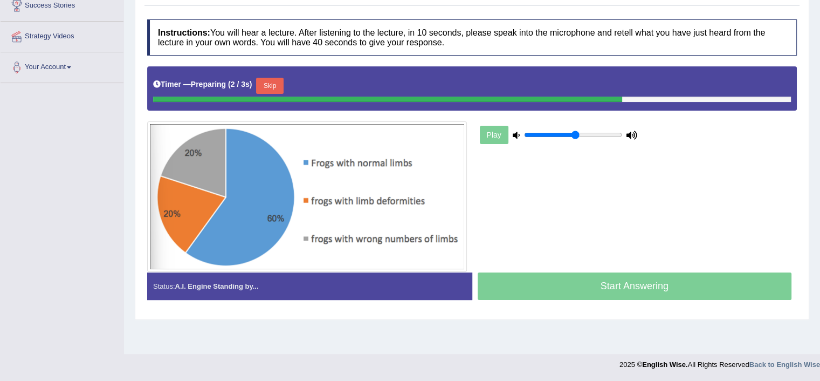
click at [277, 79] on button "Skip" at bounding box center [269, 86] width 27 height 16
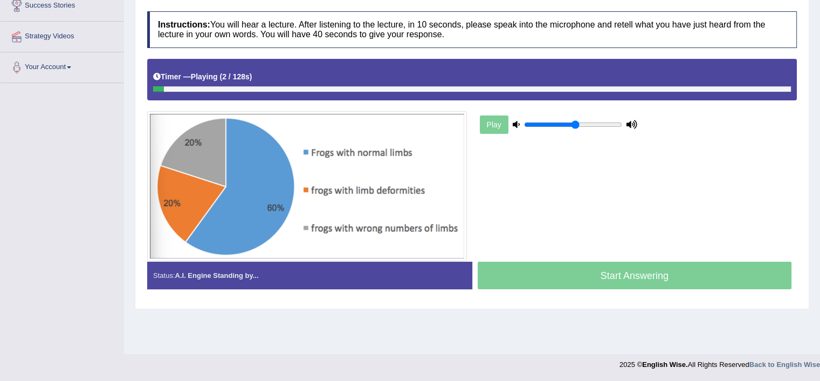
click at [572, 268] on div "Start Answering" at bounding box center [634, 277] width 325 height 30
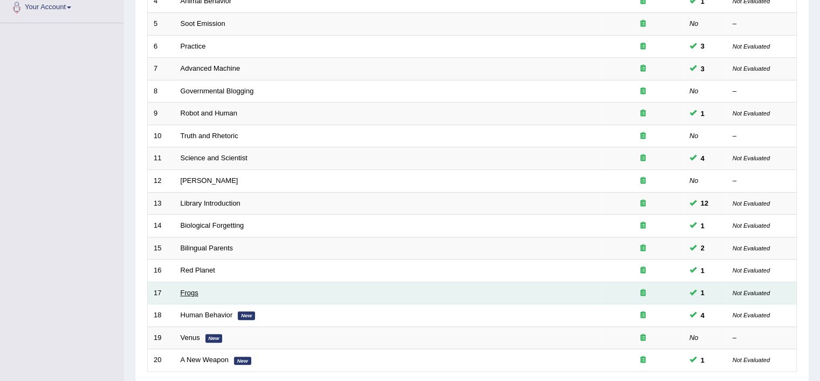
click at [194, 292] on link "Frogs" at bounding box center [190, 292] width 18 height 8
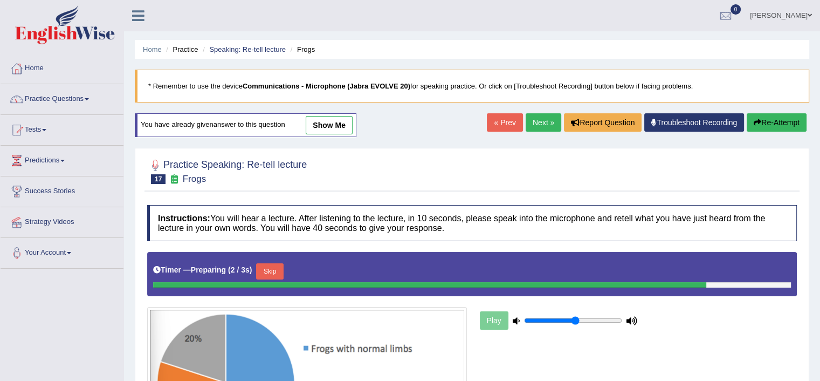
click at [270, 272] on button "Skip" at bounding box center [269, 271] width 27 height 16
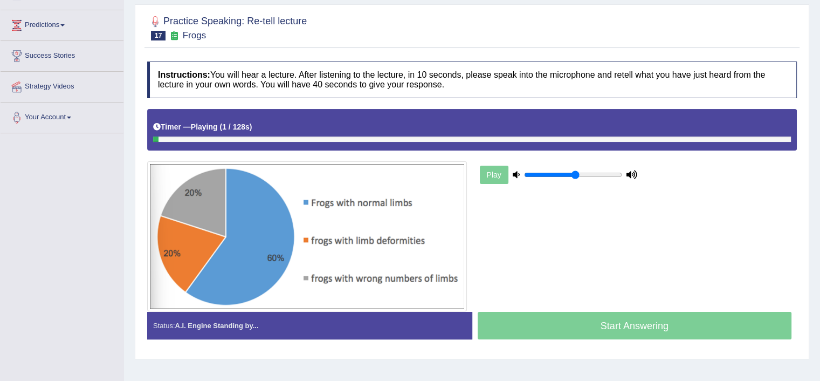
scroll to position [139, 0]
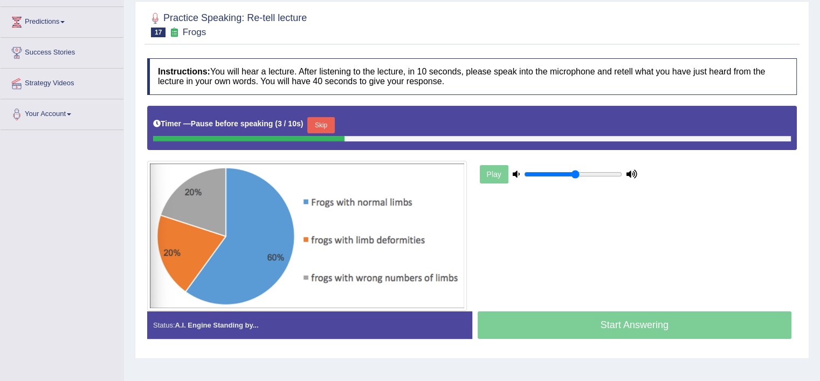
click at [326, 126] on button "Skip" at bounding box center [320, 125] width 27 height 16
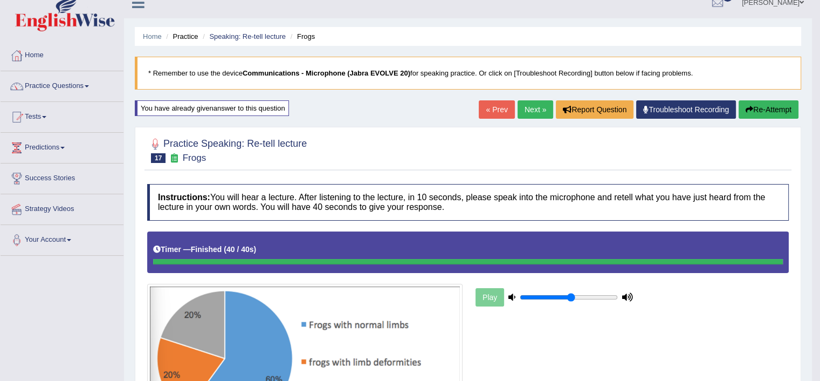
scroll to position [21, 0]
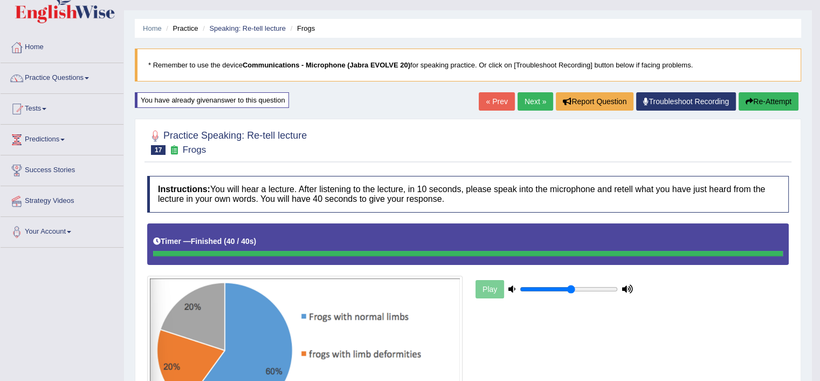
click at [537, 100] on link "Next »" at bounding box center [536, 101] width 36 height 18
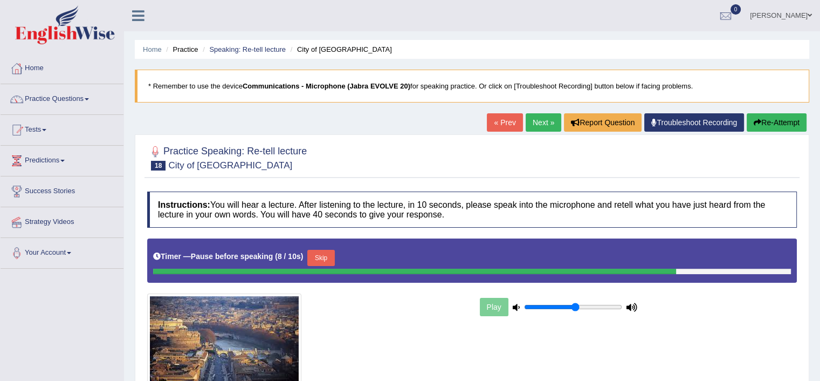
click at [328, 257] on button "Skip" at bounding box center [320, 258] width 27 height 16
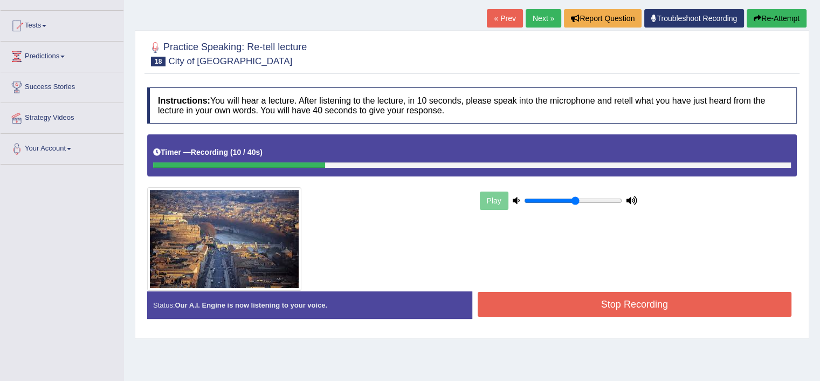
scroll to position [104, 0]
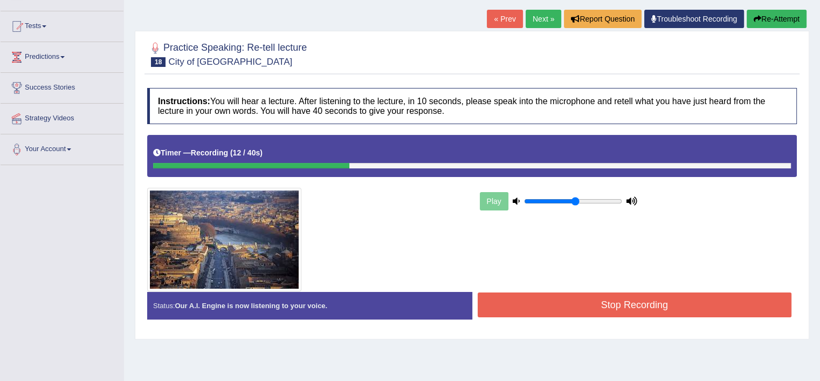
click at [560, 312] on button "Stop Recording" at bounding box center [635, 304] width 314 height 25
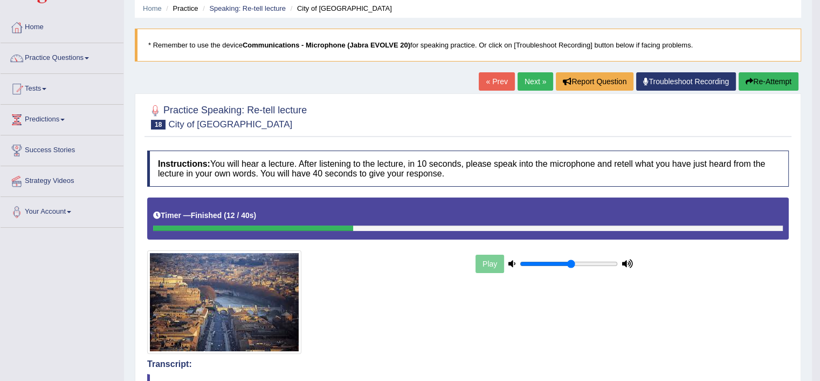
scroll to position [0, 0]
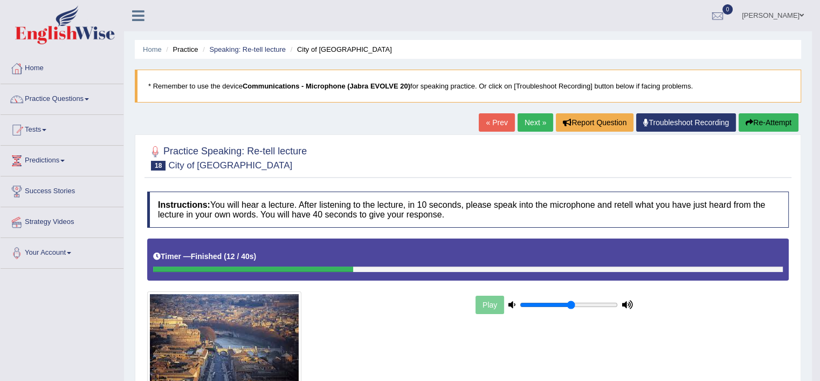
click at [785, 115] on button "Re-Attempt" at bounding box center [769, 122] width 60 height 18
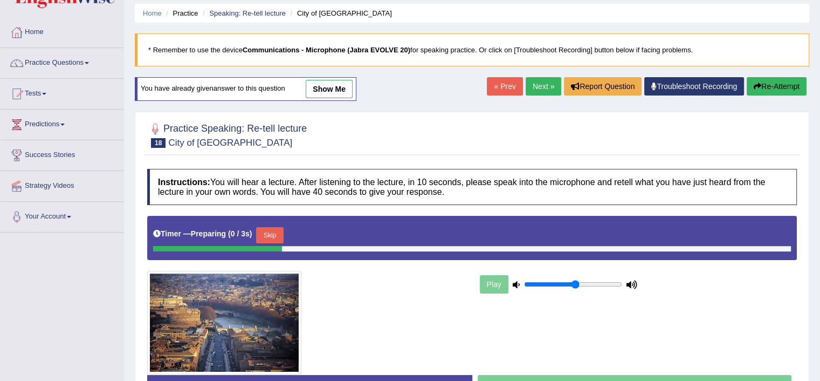
scroll to position [65, 0]
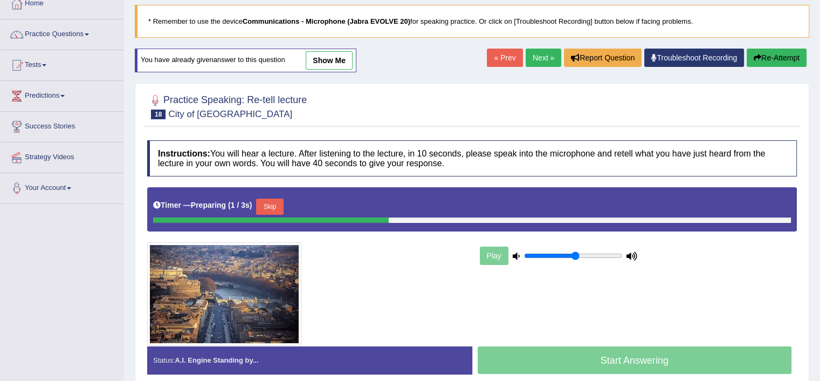
click at [280, 198] on button "Skip" at bounding box center [269, 206] width 27 height 16
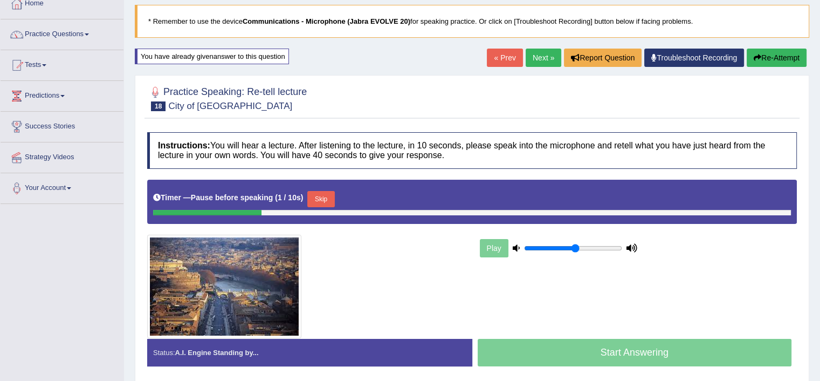
click at [328, 198] on button "Skip" at bounding box center [320, 199] width 27 height 16
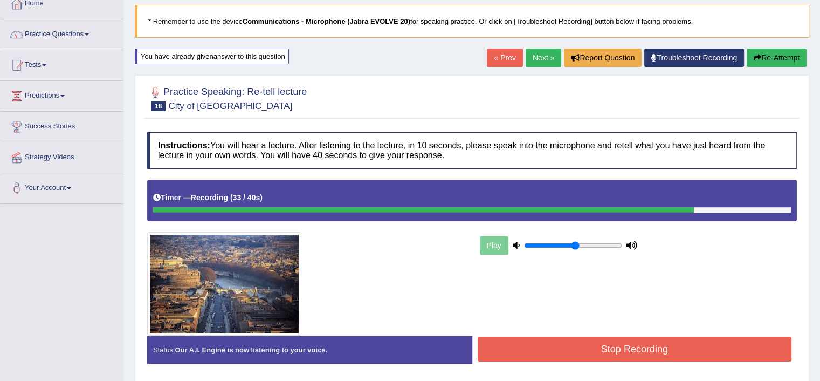
click at [628, 346] on button "Stop Recording" at bounding box center [635, 348] width 314 height 25
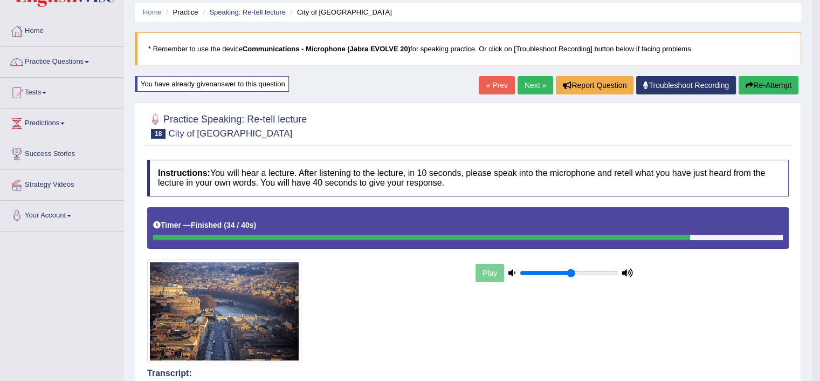
scroll to position [39, 0]
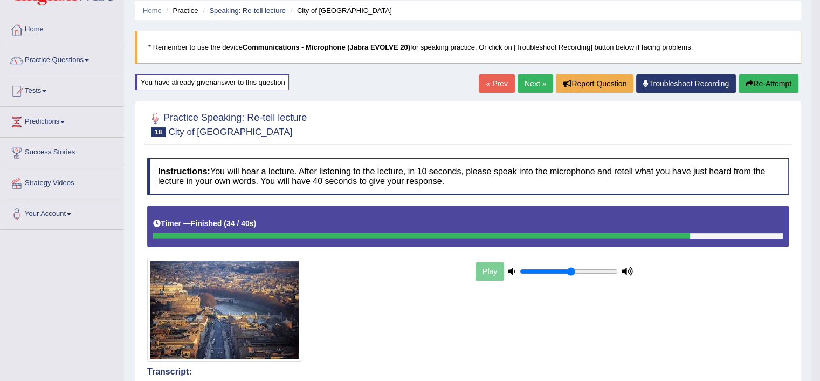
click at [536, 90] on link "Next »" at bounding box center [536, 83] width 36 height 18
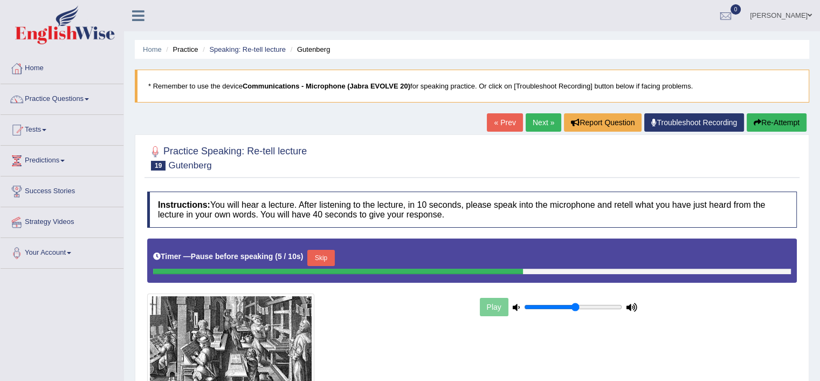
click at [332, 256] on button "Skip" at bounding box center [320, 258] width 27 height 16
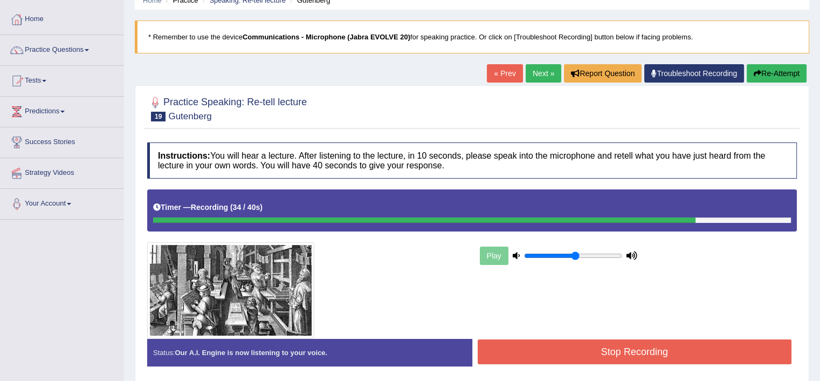
scroll to position [54, 0]
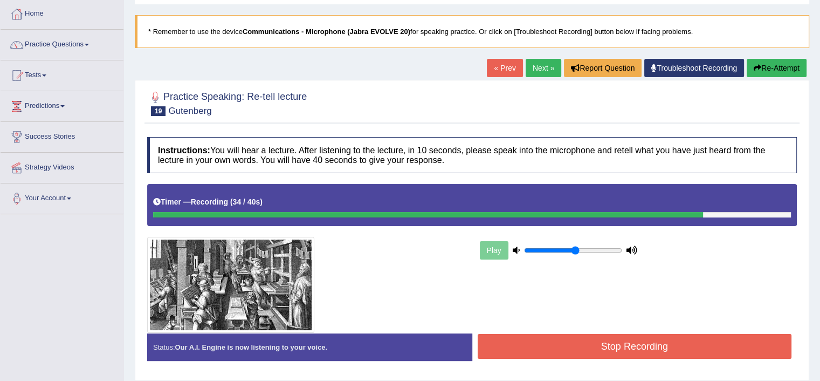
click at [593, 340] on button "Stop Recording" at bounding box center [635, 346] width 314 height 25
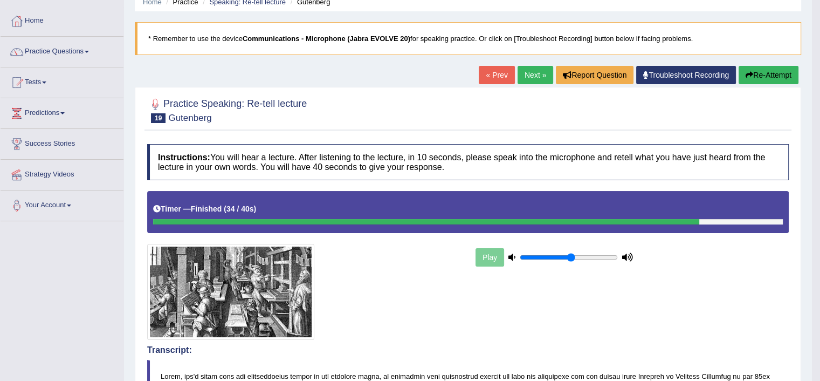
scroll to position [0, 0]
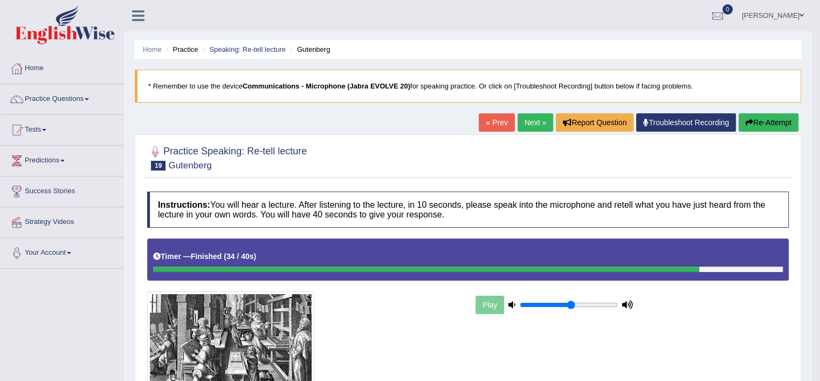
click at [89, 99] on span at bounding box center [87, 99] width 4 height 2
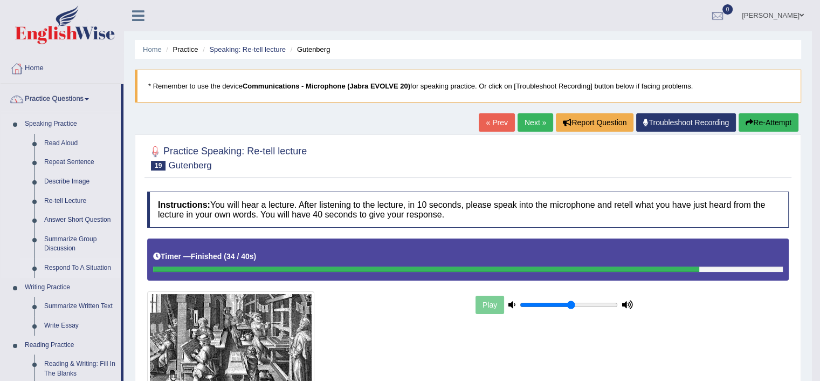
click at [64, 276] on link "Respond To A Situation" at bounding box center [79, 267] width 81 height 19
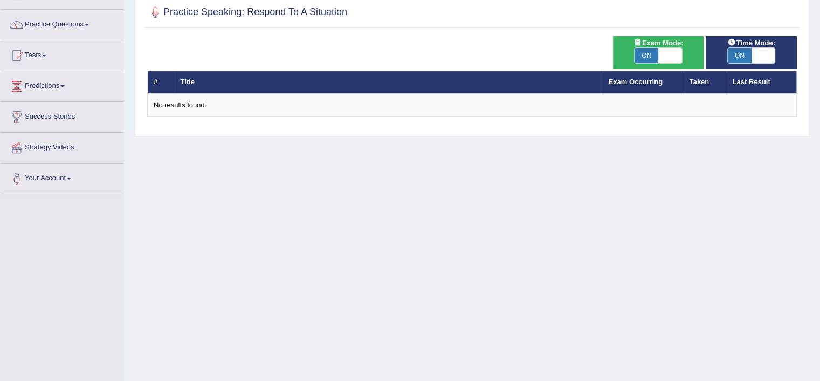
scroll to position [75, 0]
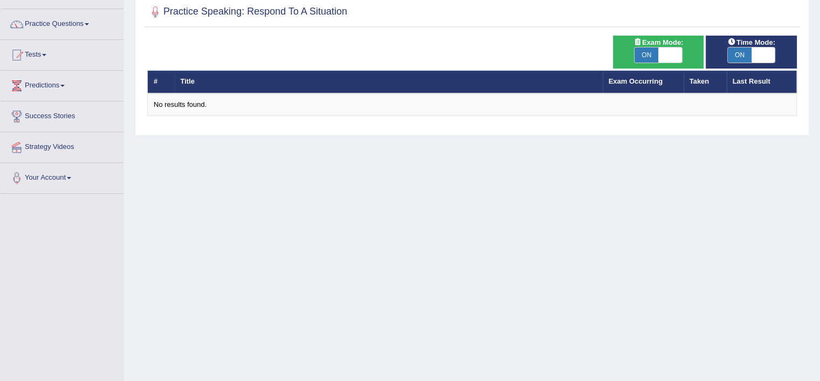
checkbox input "false"
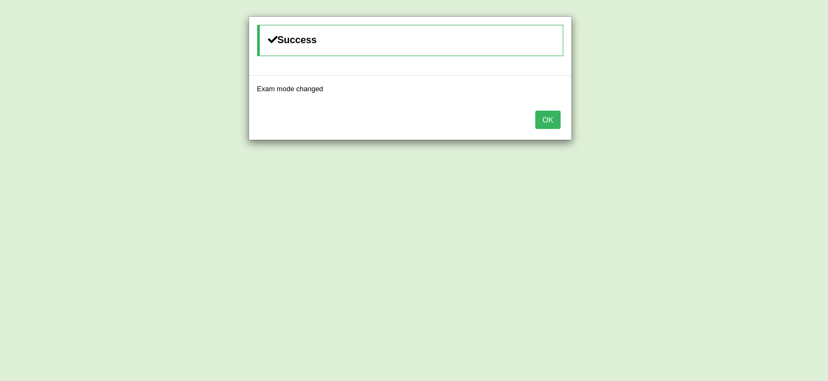
click at [765, 56] on div "Success Exam mode changed OK" at bounding box center [414, 190] width 828 height 381
click at [549, 127] on button "OK" at bounding box center [547, 120] width 25 height 18
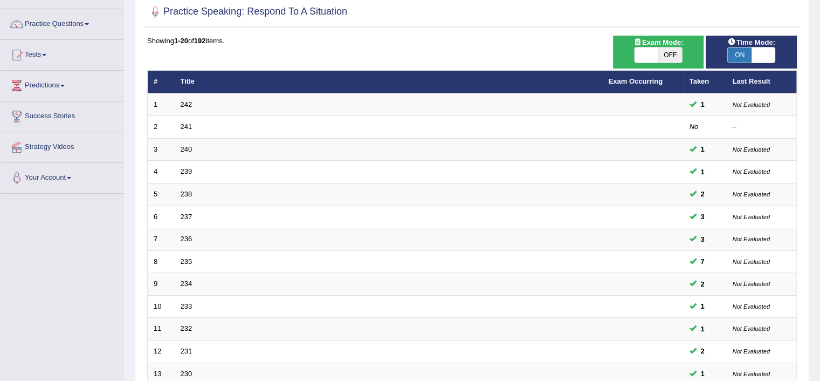
checkbox input "false"
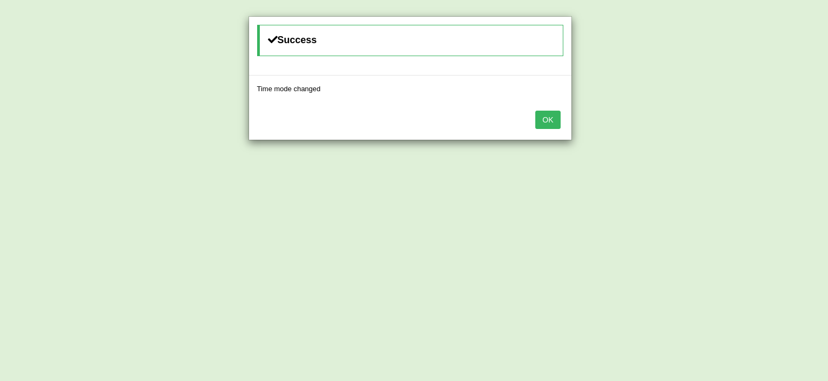
click at [549, 111] on button "OK" at bounding box center [547, 120] width 25 height 18
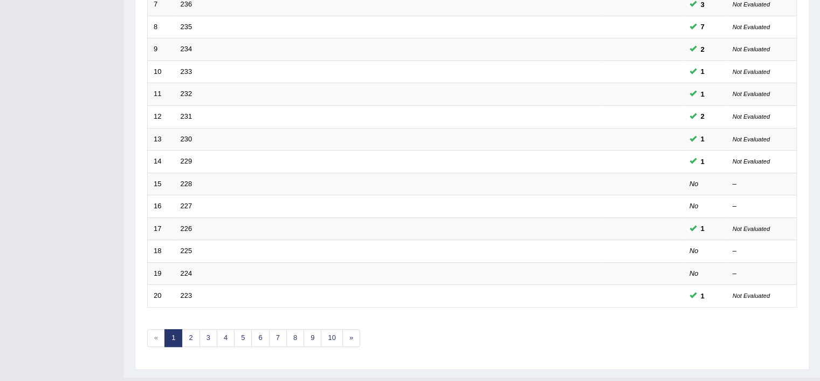
scroll to position [324, 0]
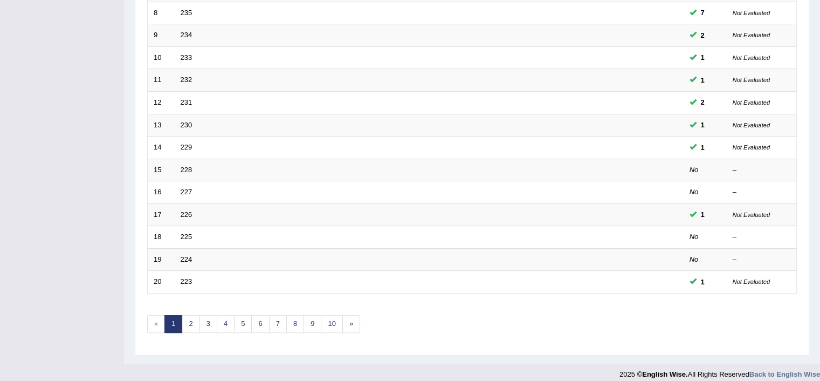
click at [216, 231] on td "225" at bounding box center [389, 237] width 428 height 23
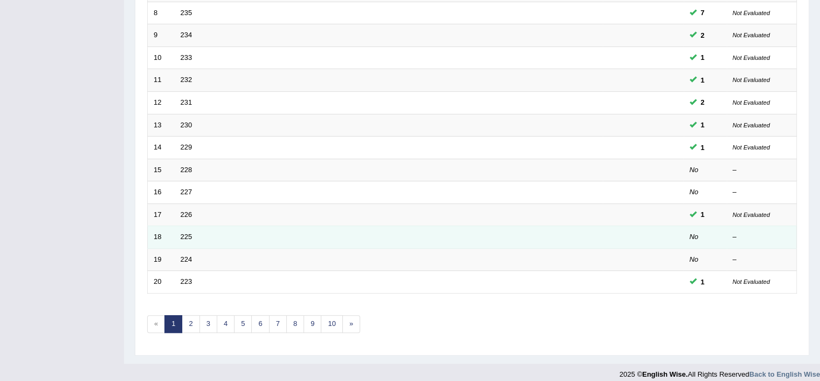
scroll to position [325, 0]
click at [188, 231] on link "225" at bounding box center [187, 235] width 12 height 8
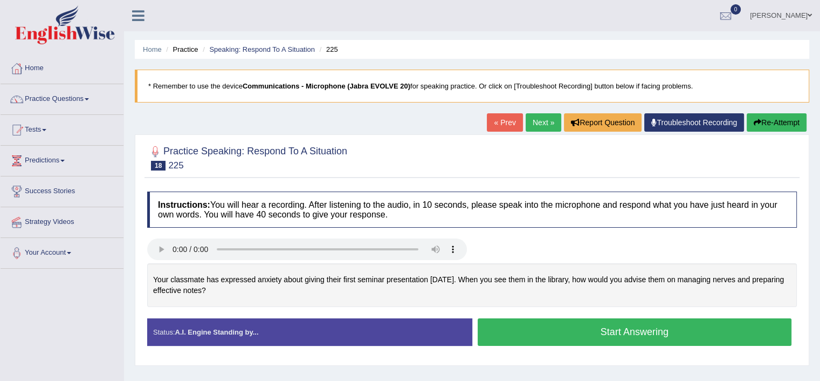
click at [676, 328] on button "Start Answering" at bounding box center [635, 332] width 314 height 28
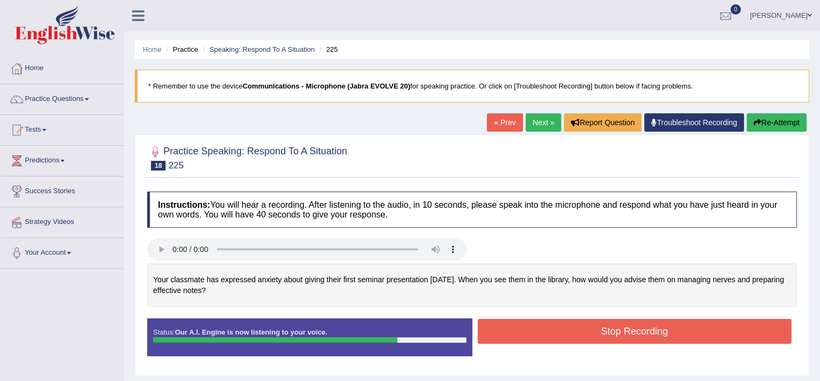
click at [573, 319] on button "Stop Recording" at bounding box center [635, 331] width 314 height 25
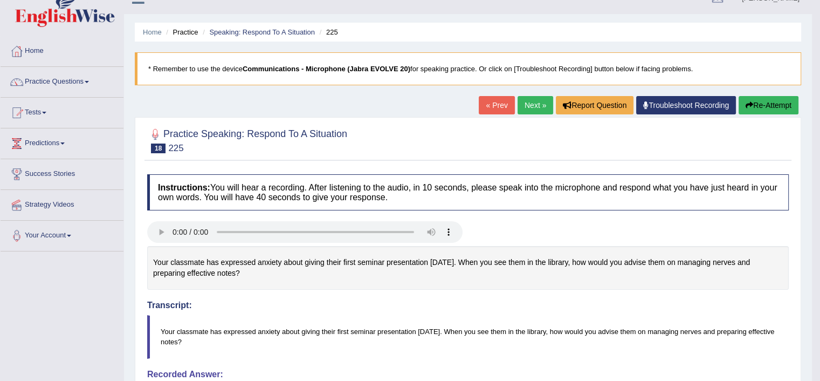
scroll to position [17, 0]
click at [779, 107] on button "Re-Attempt" at bounding box center [769, 105] width 60 height 18
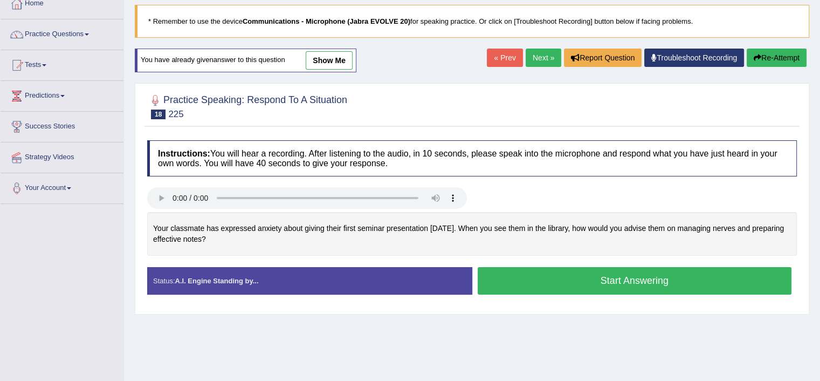
scroll to position [78, 0]
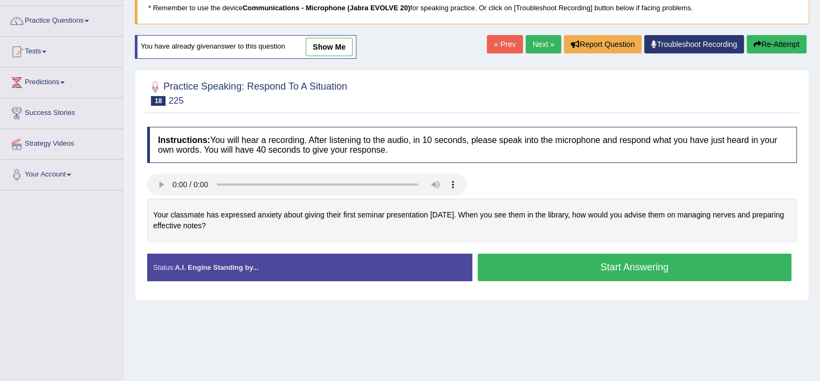
click at [596, 262] on button "Start Answering" at bounding box center [635, 267] width 314 height 28
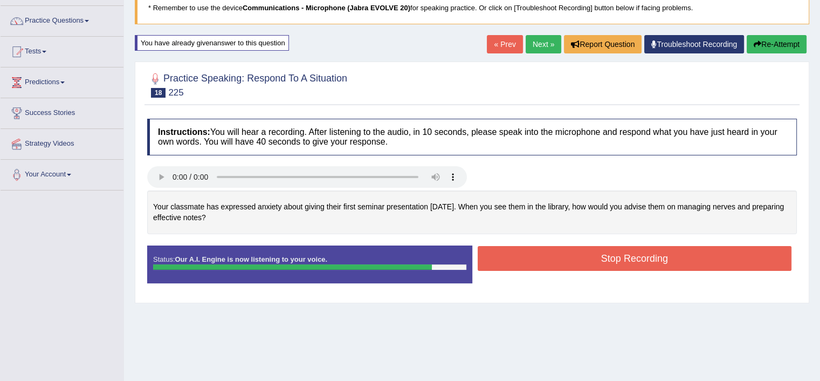
click at [718, 266] on button "Stop Recording" at bounding box center [635, 258] width 314 height 25
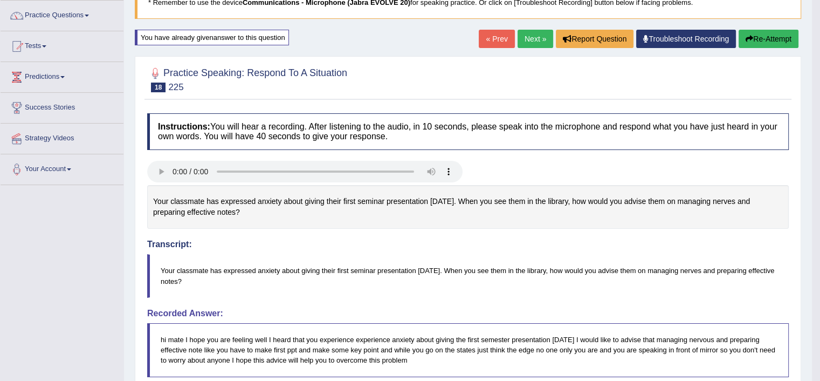
scroll to position [82, 0]
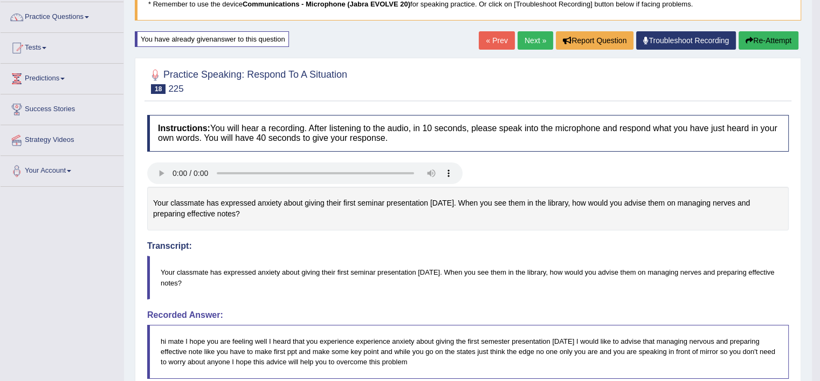
click at [536, 39] on link "Next »" at bounding box center [536, 40] width 36 height 18
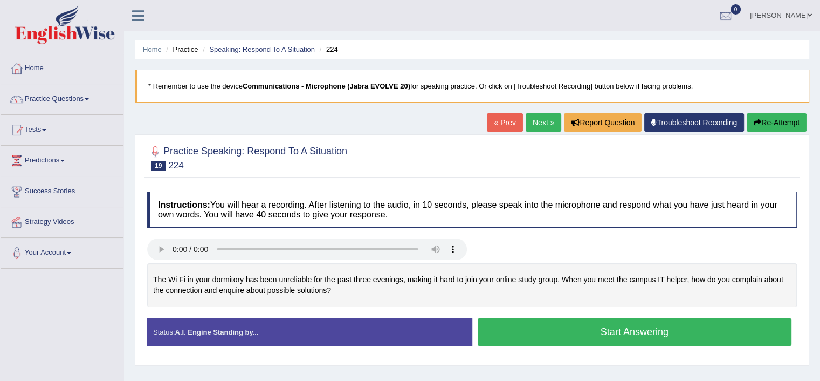
click at [723, 333] on button "Start Answering" at bounding box center [635, 332] width 314 height 28
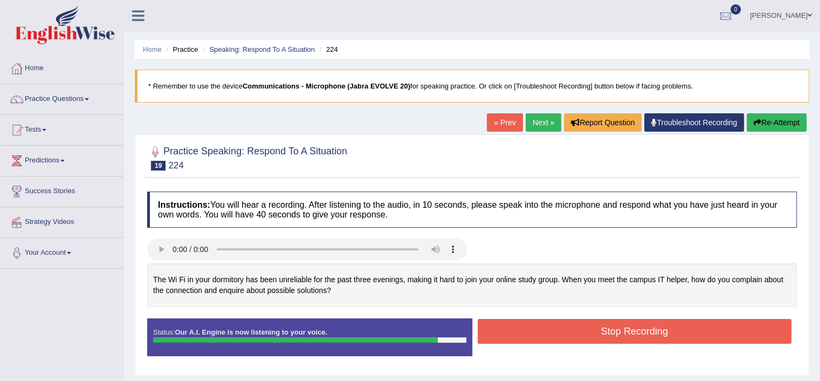
click at [724, 336] on button "Stop Recording" at bounding box center [635, 331] width 314 height 25
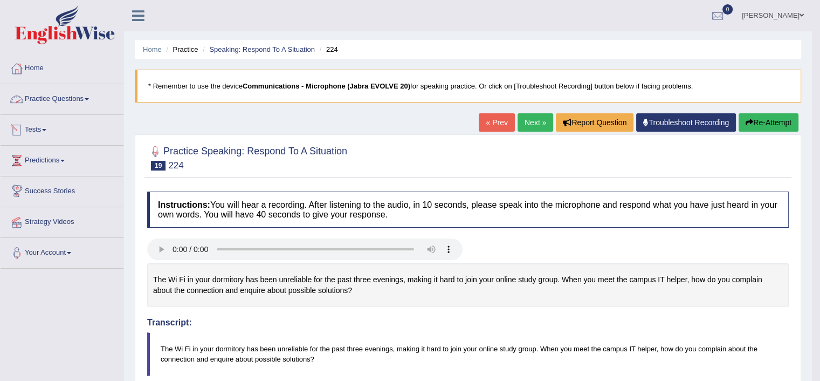
click at [86, 105] on link "Practice Questions" at bounding box center [62, 97] width 123 height 27
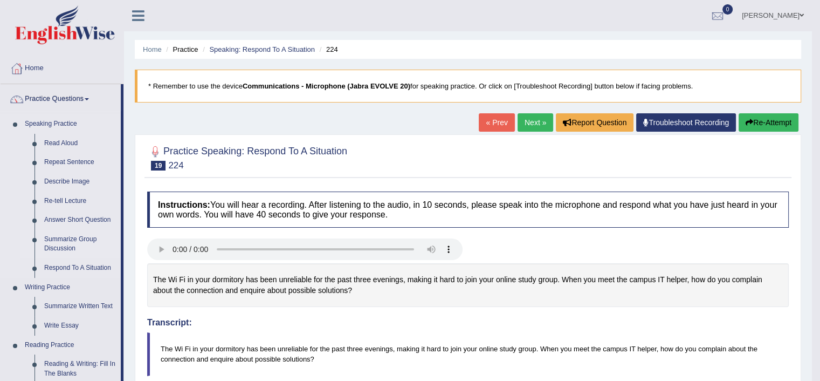
click at [66, 244] on link "Summarize Group Discussion" at bounding box center [79, 244] width 81 height 29
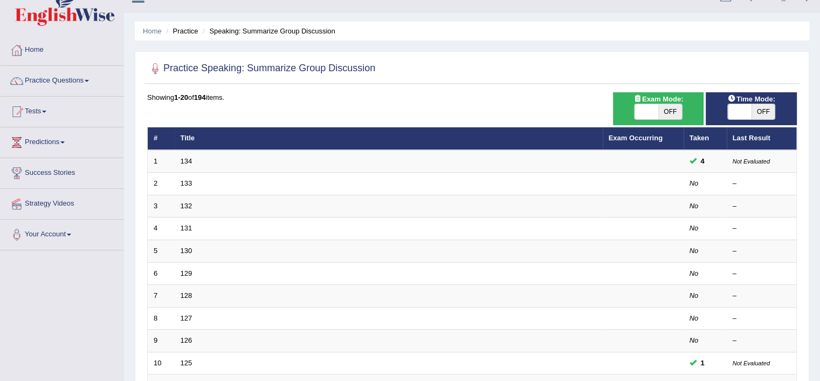
scroll to position [20, 0]
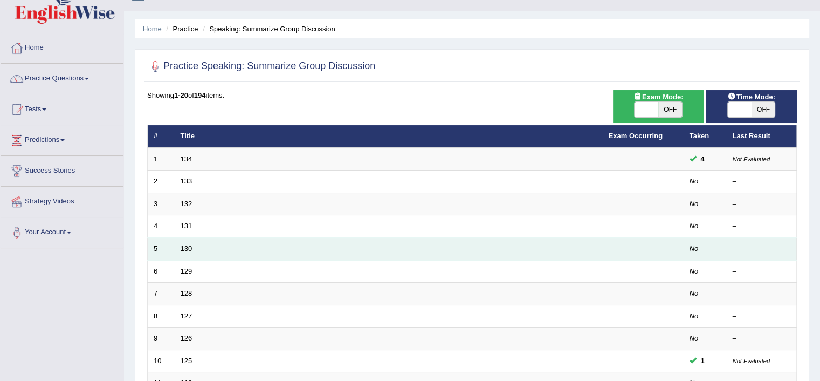
click at [202, 243] on td "130" at bounding box center [389, 249] width 428 height 23
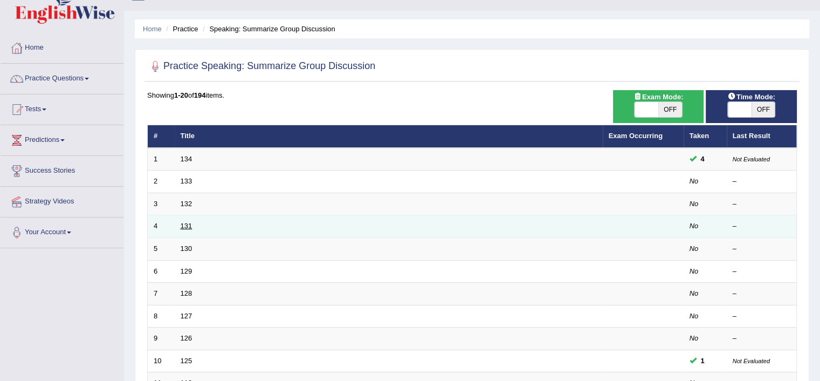
click at [183, 227] on link "131" at bounding box center [187, 226] width 12 height 8
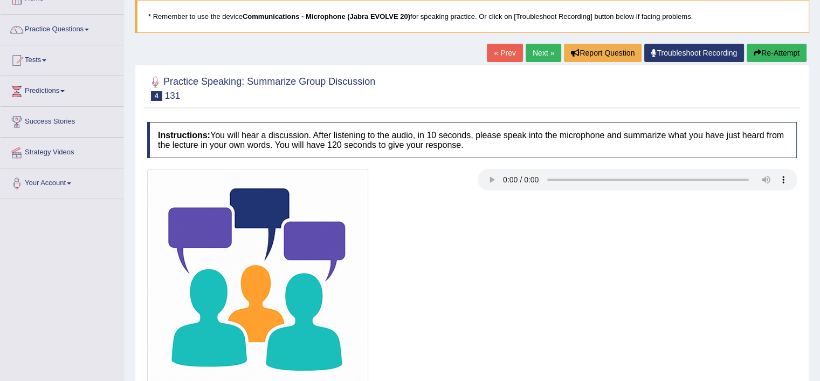
scroll to position [122, 0]
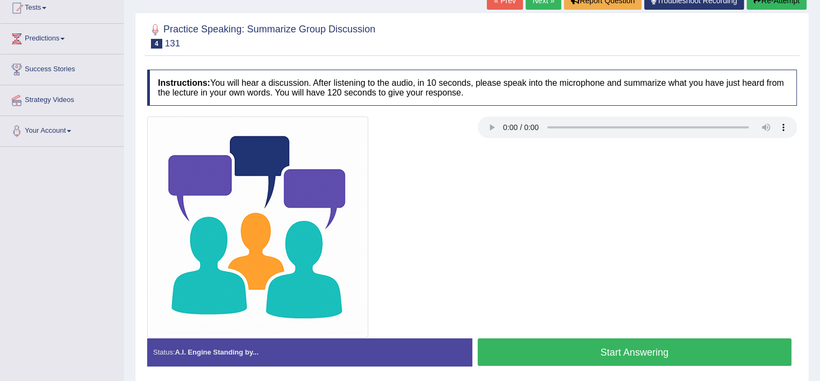
click at [656, 350] on button "Start Answering" at bounding box center [635, 352] width 314 height 28
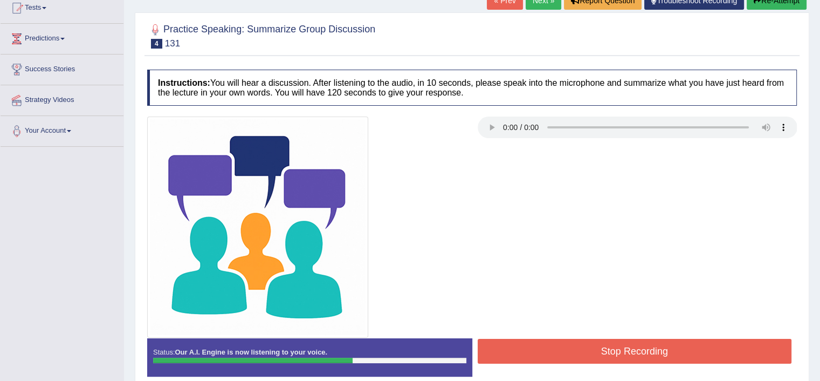
click at [619, 354] on button "Stop Recording" at bounding box center [635, 351] width 314 height 25
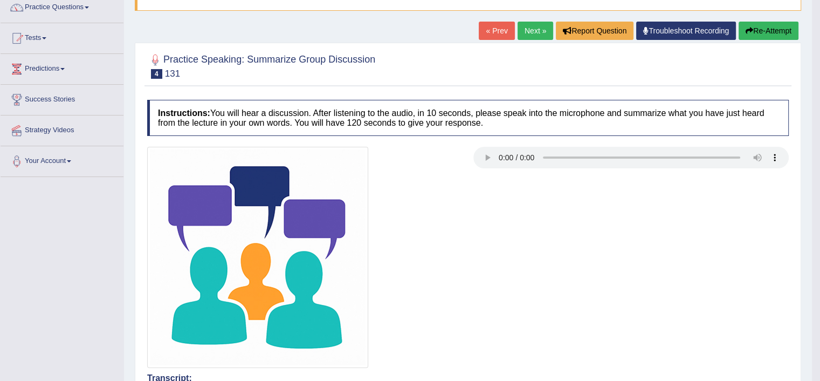
scroll to position [0, 0]
